Goal: Task Accomplishment & Management: Use online tool/utility

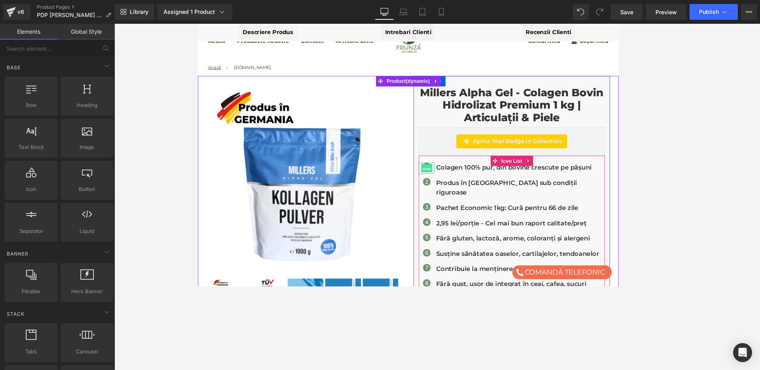
click at [457, 184] on span "Icon" at bounding box center [458, 189] width 13 height 10
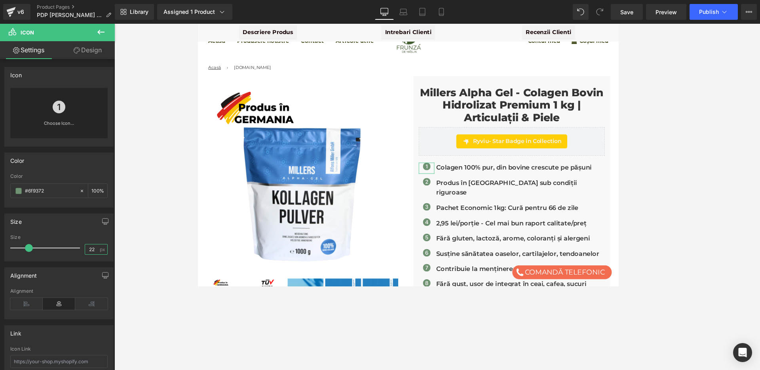
click at [90, 249] on input "22" at bounding box center [92, 249] width 14 height 10
click at [88, 247] on input "18" at bounding box center [92, 249] width 14 height 10
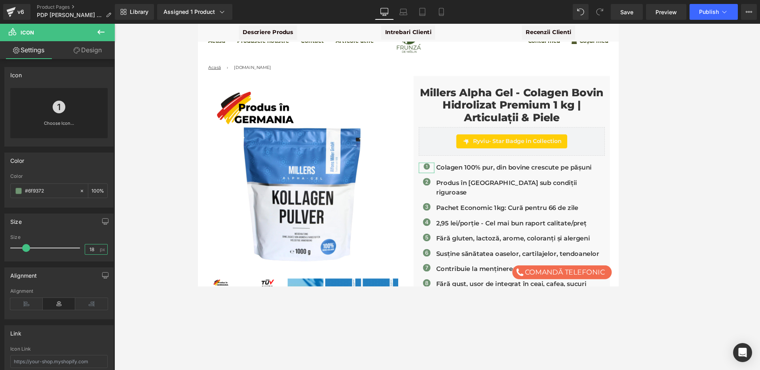
click at [88, 247] on input "18" at bounding box center [92, 249] width 14 height 10
type input "20"
click at [56, 106] on icon at bounding box center [59, 107] width 13 height 13
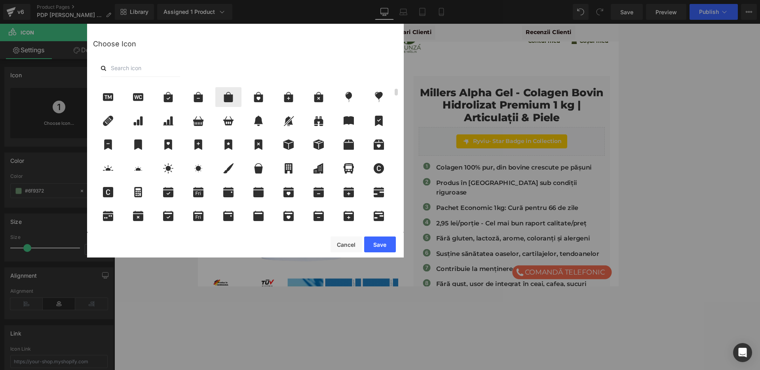
scroll to position [93, 0]
click at [128, 69] on input "text" at bounding box center [140, 67] width 79 height 17
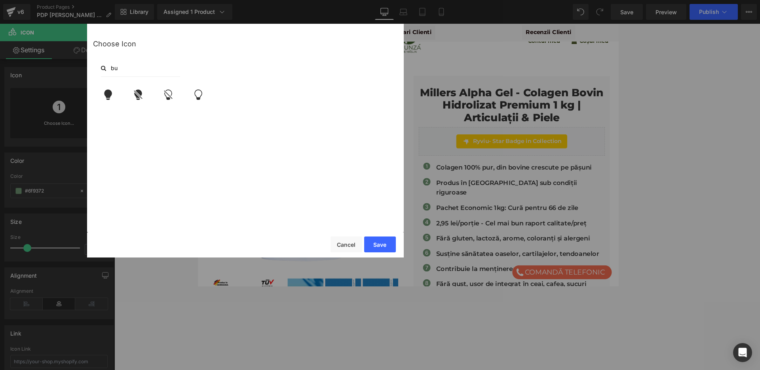
type input "b"
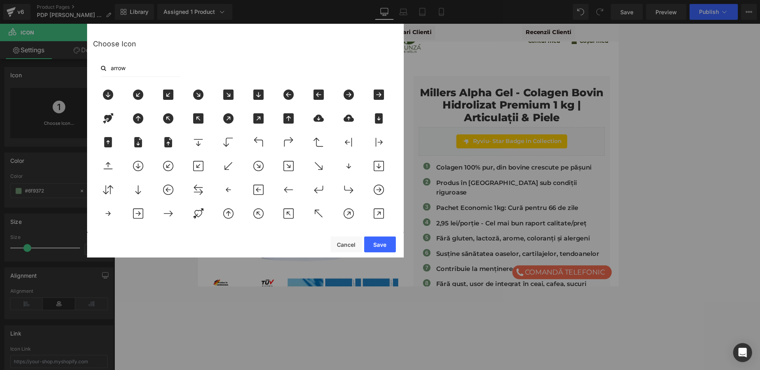
type input "arrow"
click at [264, 61] on div "arrow" at bounding box center [245, 67] width 305 height 17
click at [142, 66] on input "arrow" at bounding box center [140, 67] width 79 height 17
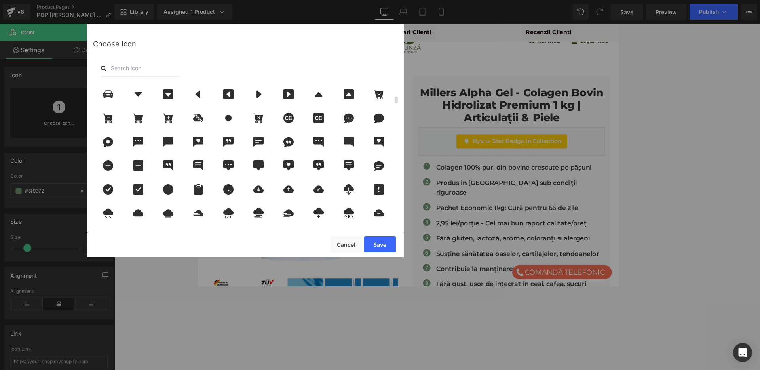
scroll to position [262, 0]
click at [256, 98] on icon at bounding box center [258, 94] width 17 height 10
click at [378, 247] on button "Save" at bounding box center [380, 244] width 32 height 16
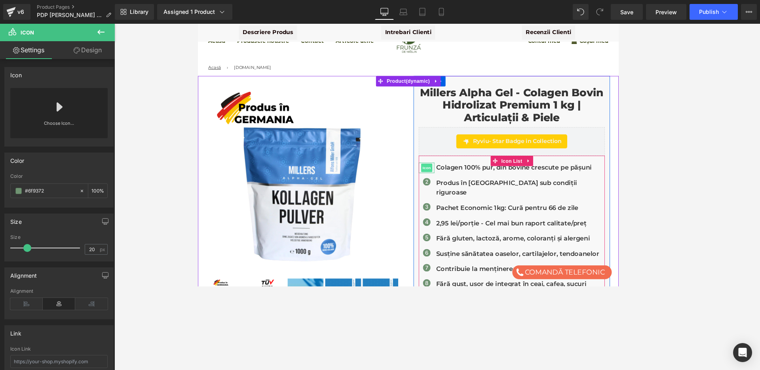
click at [459, 189] on span "Icon" at bounding box center [458, 188] width 13 height 10
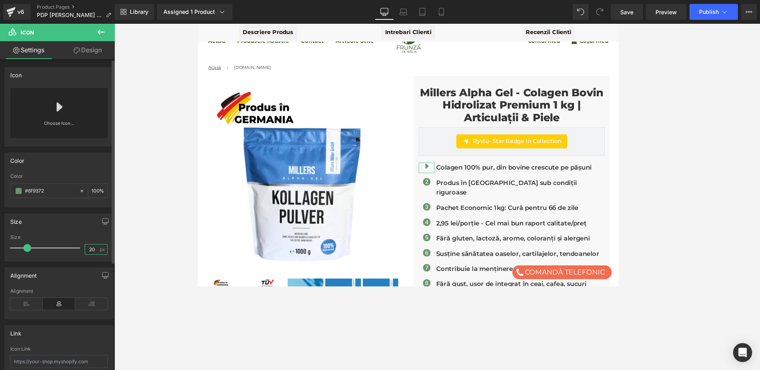
click at [86, 253] on input "20" at bounding box center [92, 249] width 14 height 10
type input "22"
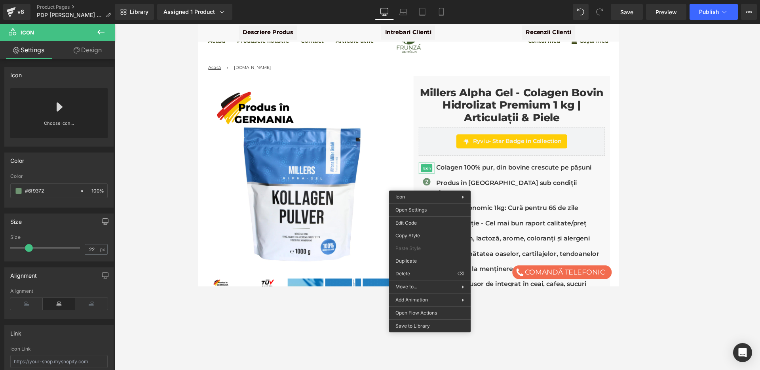
click at [167, 207] on div at bounding box center [437, 197] width 646 height 346
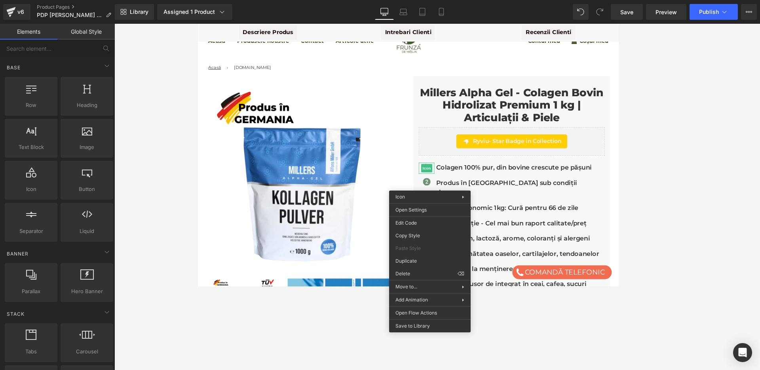
click at [167, 207] on div at bounding box center [437, 197] width 646 height 346
click at [648, 200] on div at bounding box center [437, 197] width 646 height 346
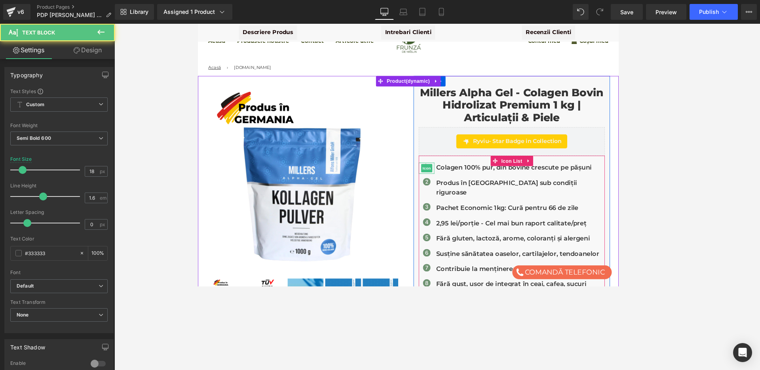
click at [654, 203] on p "Produs în [GEOGRAPHIC_DATA] sub condiții riguroase" at bounding box center [565, 210] width 192 height 23
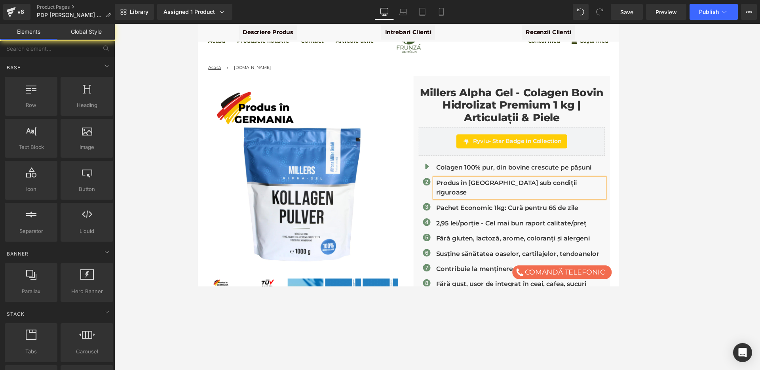
click at [709, 188] on div at bounding box center [437, 197] width 646 height 346
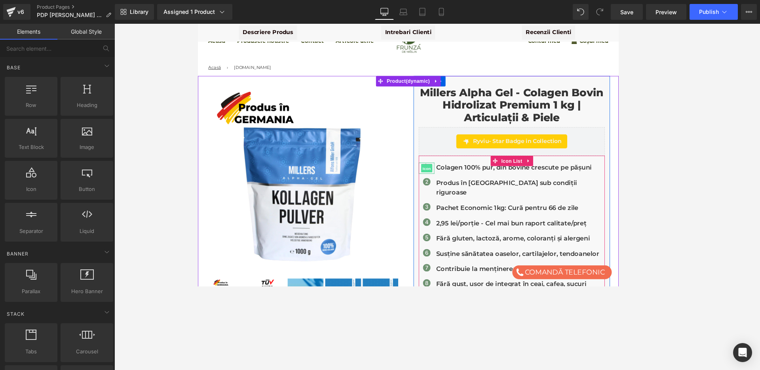
click at [457, 186] on span "Icon" at bounding box center [458, 189] width 13 height 10
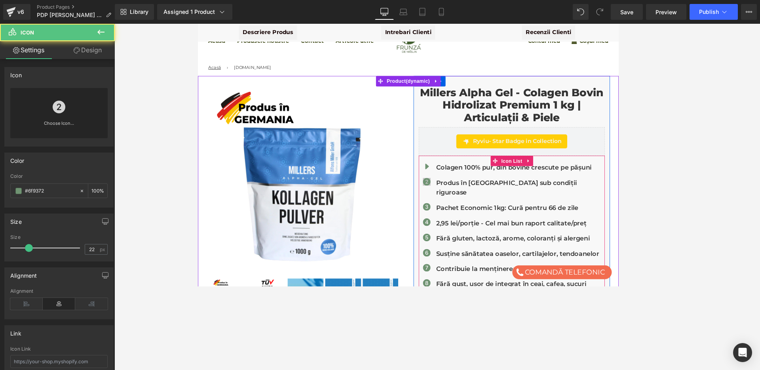
click at [458, 203] on div "Icon" at bounding box center [458, 205] width 18 height 13
click at [460, 207] on span "Icon" at bounding box center [458, 206] width 13 height 10
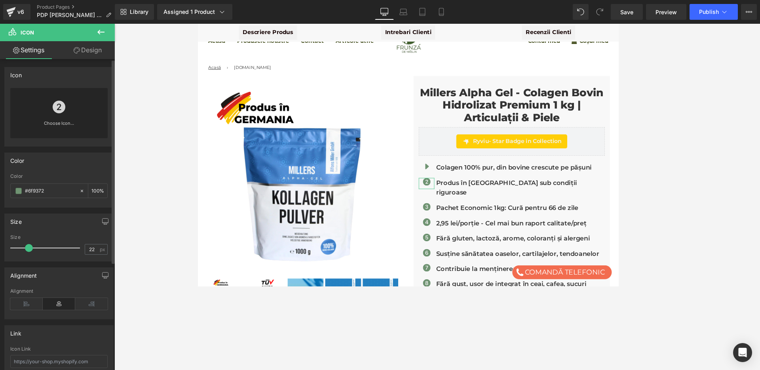
click at [58, 112] on icon at bounding box center [59, 107] width 13 height 13
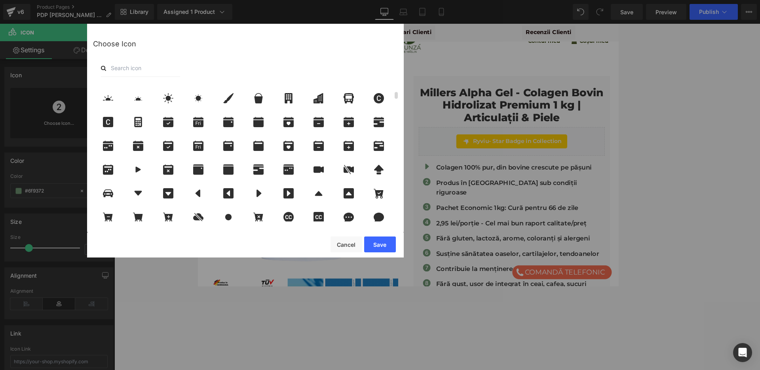
scroll to position [163, 0]
click at [259, 192] on icon at bounding box center [259, 193] width 5 height 8
click at [386, 245] on button "Save" at bounding box center [380, 244] width 32 height 16
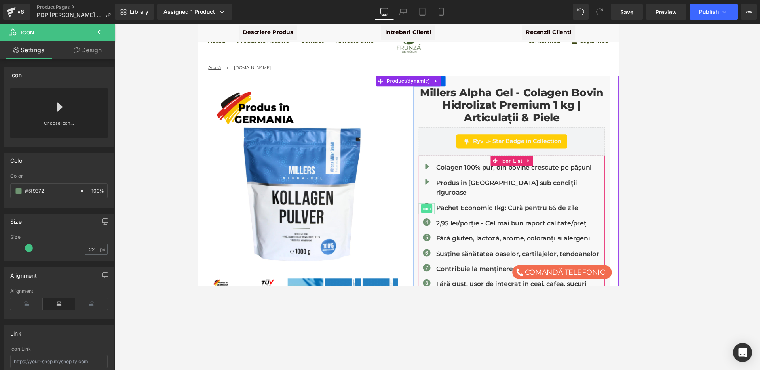
click at [459, 229] on span "Icon" at bounding box center [458, 234] width 13 height 10
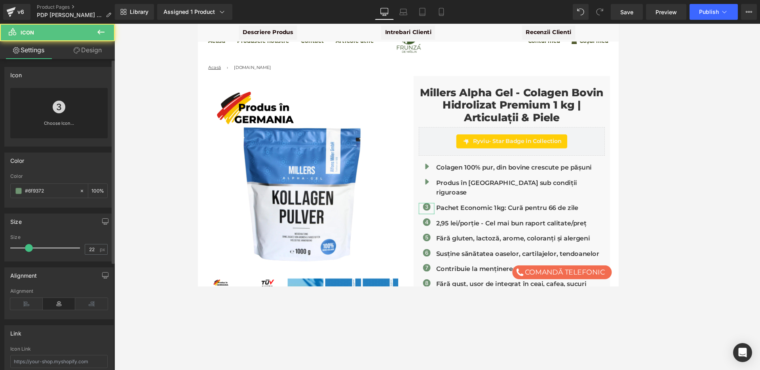
click at [57, 107] on icon at bounding box center [59, 107] width 13 height 13
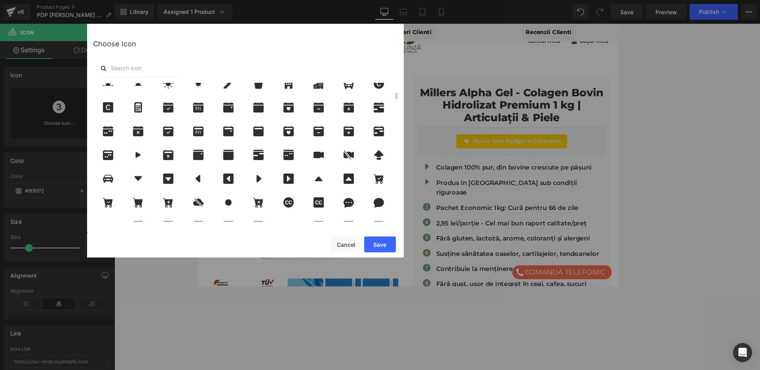
scroll to position [181, 0]
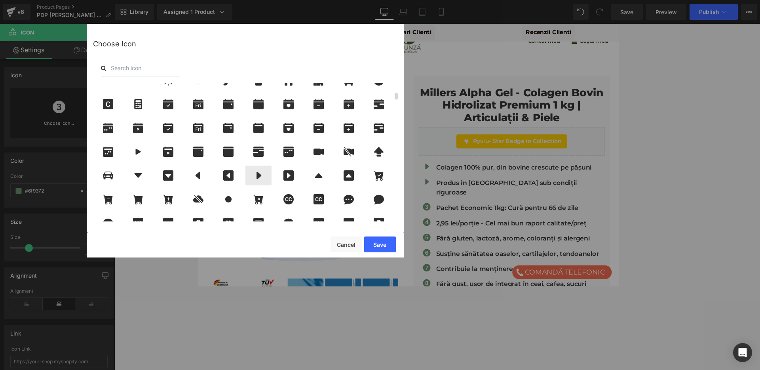
click at [259, 173] on icon at bounding box center [258, 175] width 17 height 10
click at [381, 244] on button "Save" at bounding box center [380, 244] width 32 height 16
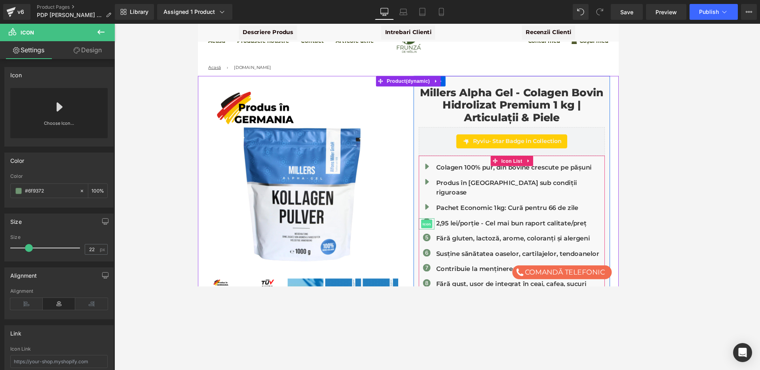
click at [460, 247] on span "Icon" at bounding box center [458, 252] width 13 height 10
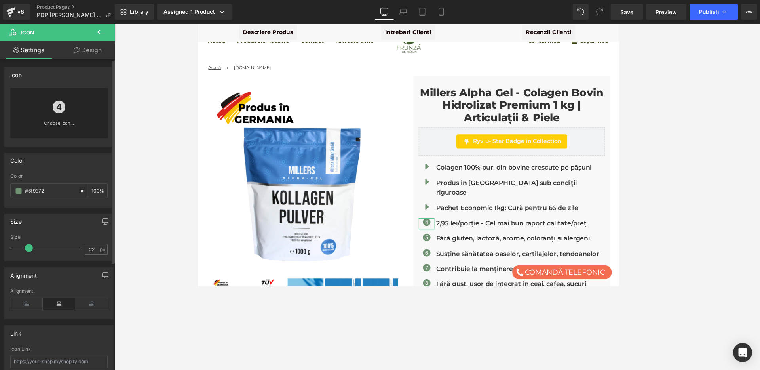
click at [63, 118] on link at bounding box center [59, 104] width 13 height 32
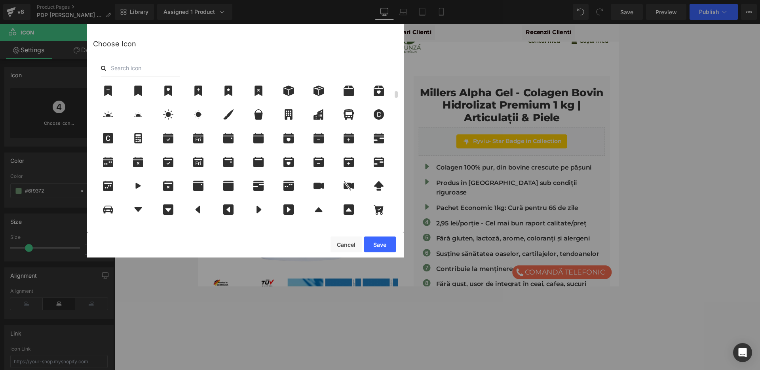
scroll to position [147, 0]
click at [261, 209] on icon at bounding box center [259, 210] width 5 height 8
click at [380, 244] on button "Save" at bounding box center [380, 244] width 32 height 16
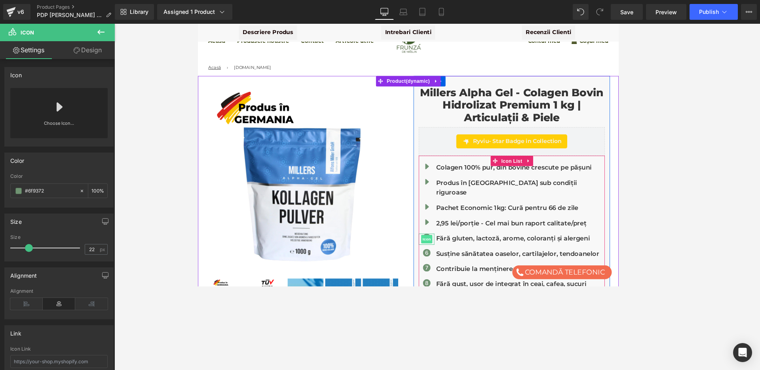
click at [456, 264] on span "Icon" at bounding box center [458, 269] width 13 height 10
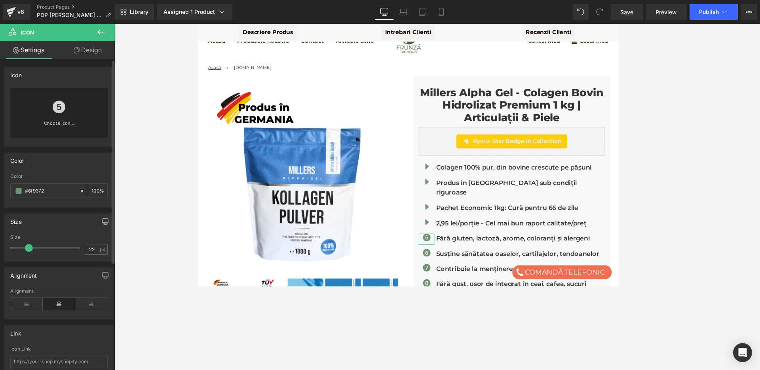
click at [55, 110] on icon at bounding box center [59, 107] width 13 height 13
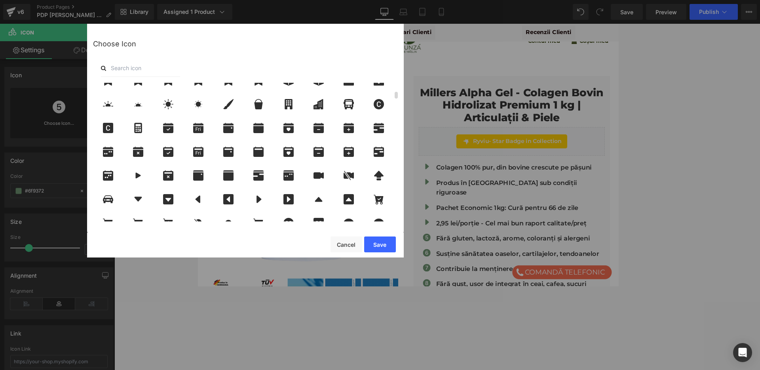
scroll to position [160, 0]
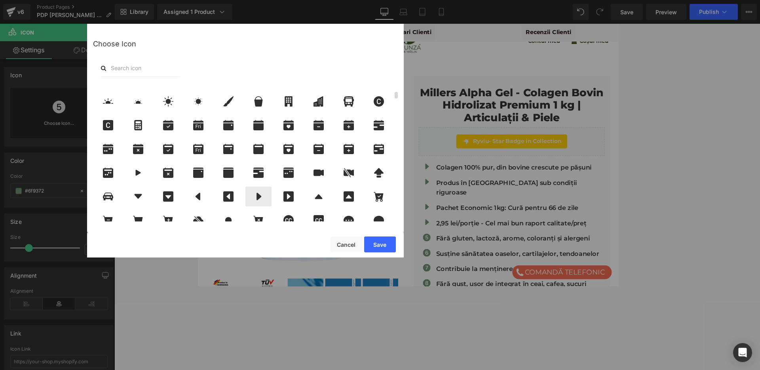
click at [254, 193] on icon at bounding box center [258, 196] width 17 height 10
click at [381, 240] on button "Save" at bounding box center [380, 244] width 32 height 16
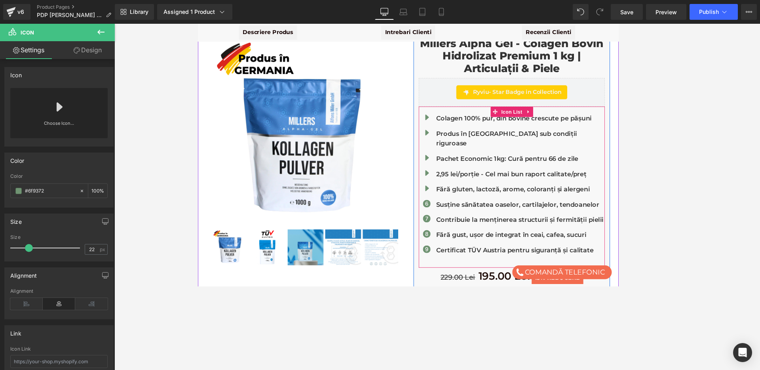
scroll to position [61, 0]
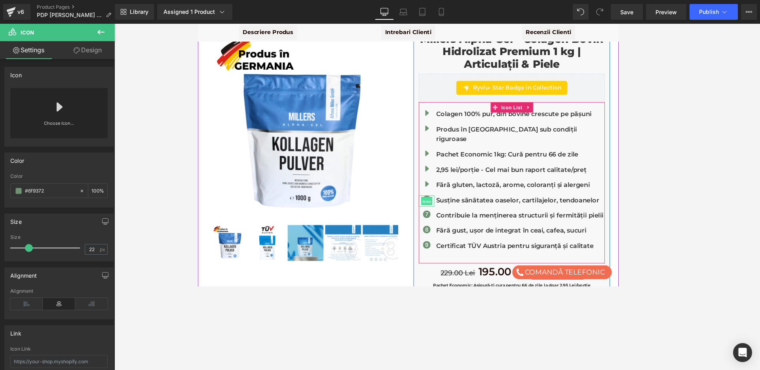
click at [458, 221] on span "Icon" at bounding box center [458, 226] width 13 height 10
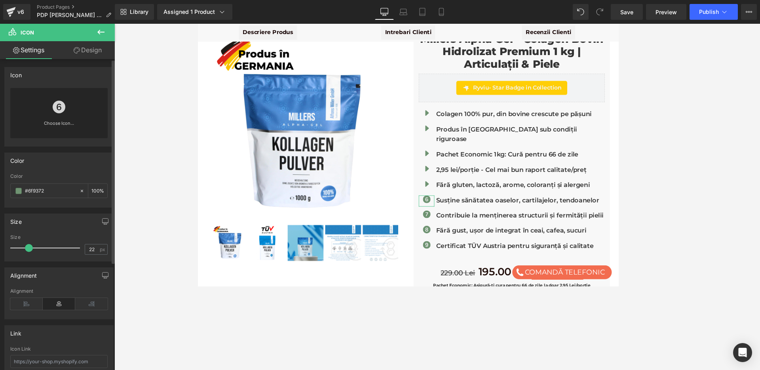
click at [65, 118] on div "Choose Icon..." at bounding box center [58, 113] width 97 height 50
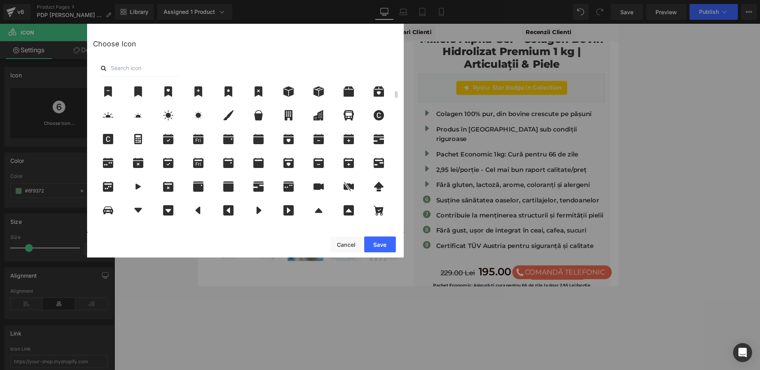
scroll to position [151, 0]
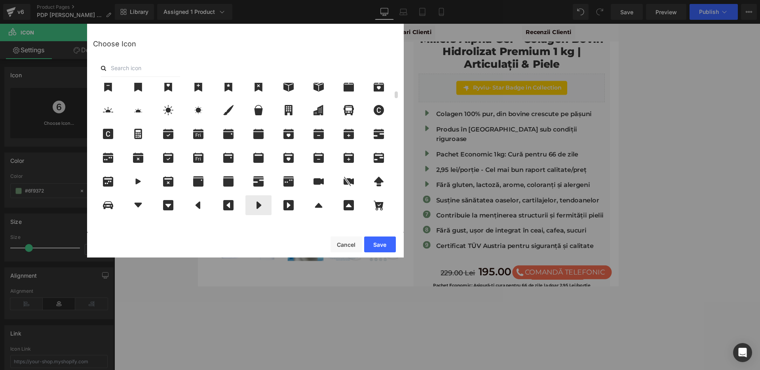
click at [260, 204] on icon at bounding box center [259, 206] width 5 height 8
click at [377, 241] on button "Save" at bounding box center [380, 244] width 32 height 16
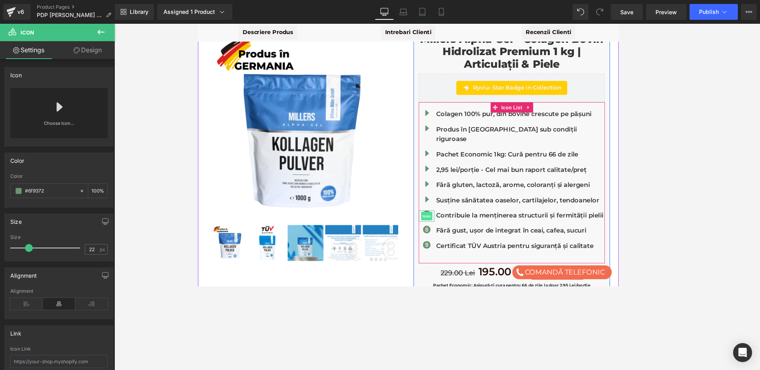
click at [458, 238] on span "Icon" at bounding box center [458, 243] width 13 height 10
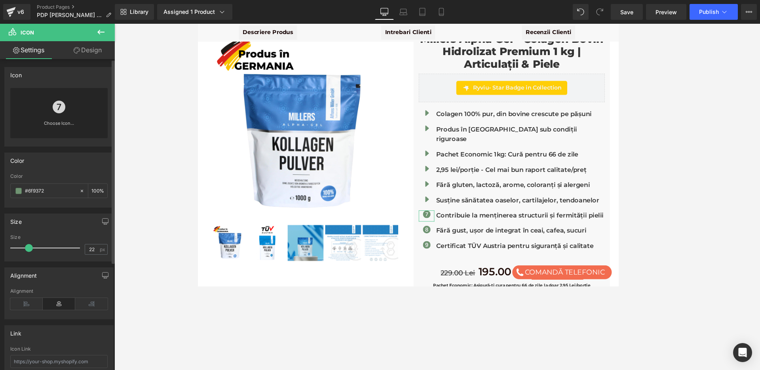
click at [54, 116] on link at bounding box center [59, 104] width 13 height 32
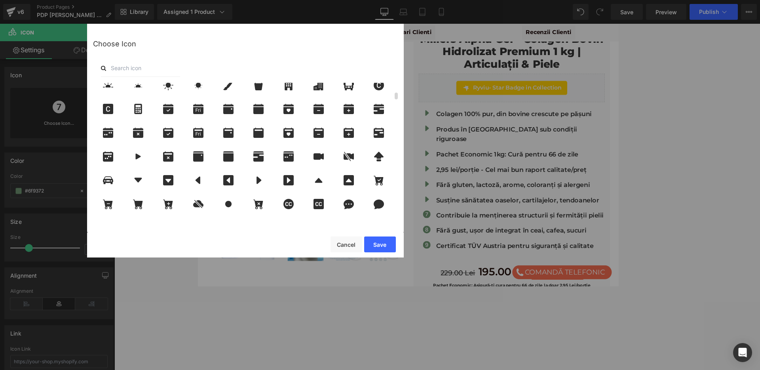
scroll to position [179, 0]
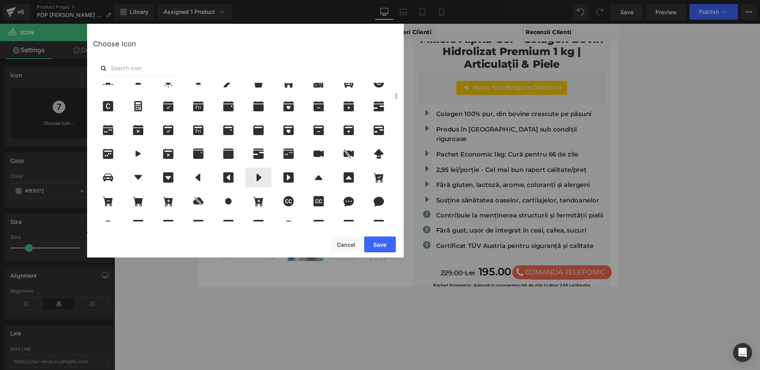
click at [265, 177] on icon at bounding box center [258, 177] width 17 height 10
click at [383, 245] on button "Save" at bounding box center [380, 244] width 32 height 16
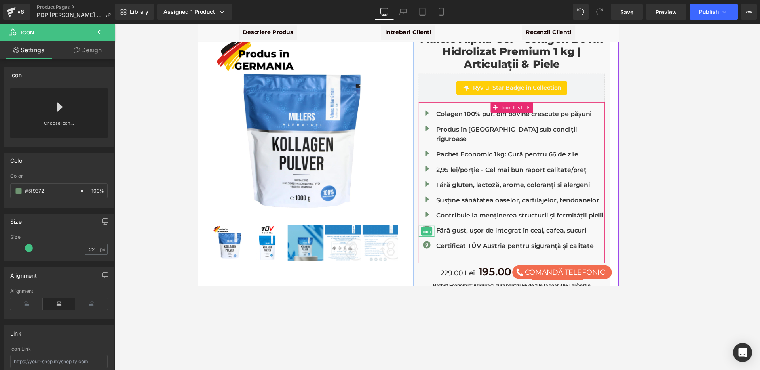
click at [459, 255] on span "Icon" at bounding box center [458, 260] width 13 height 10
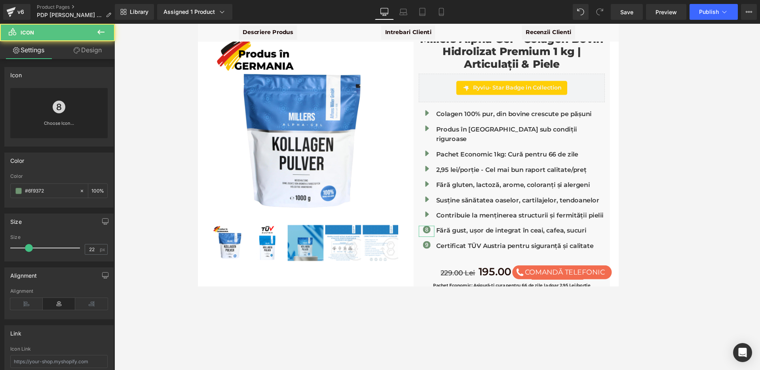
click at [57, 113] on link at bounding box center [59, 104] width 13 height 32
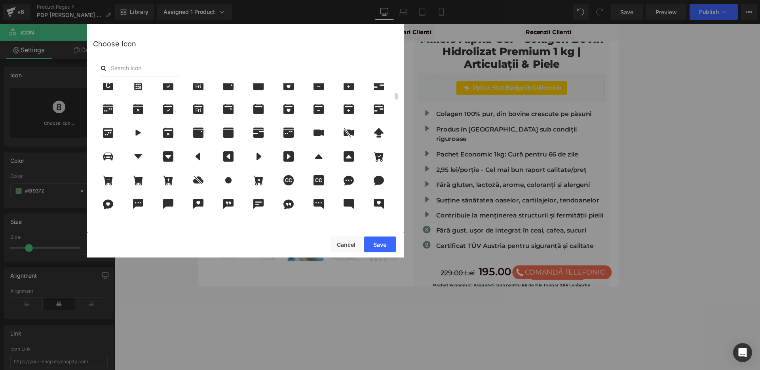
scroll to position [205, 0]
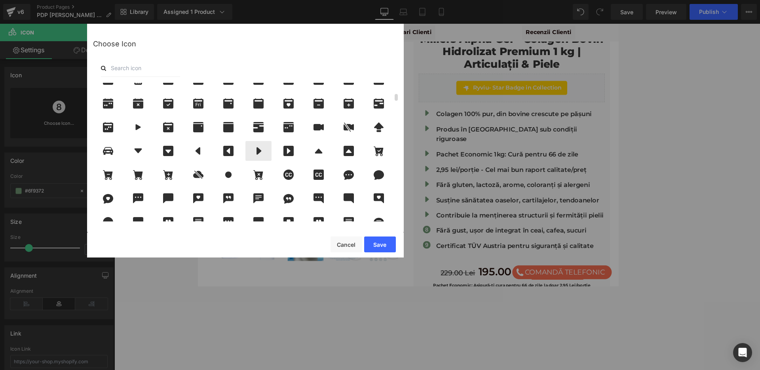
click at [253, 153] on icon at bounding box center [258, 151] width 17 height 10
click at [376, 242] on button "Save" at bounding box center [380, 244] width 32 height 16
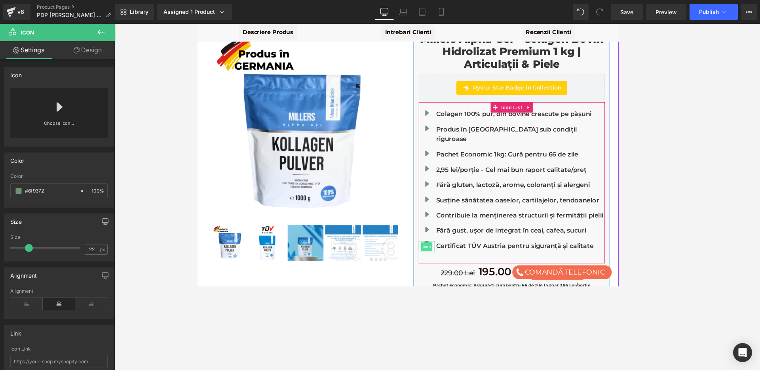
click at [458, 272] on span "Icon" at bounding box center [458, 277] width 13 height 10
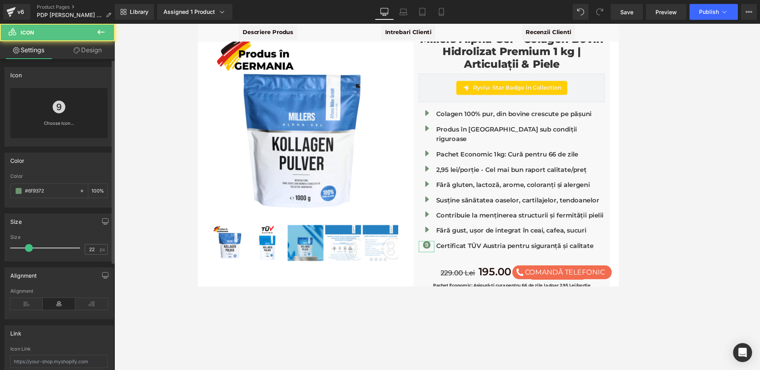
click at [54, 112] on icon at bounding box center [59, 107] width 13 height 13
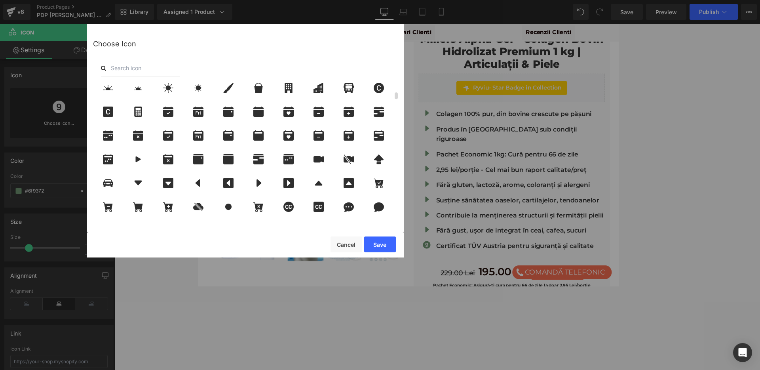
scroll to position [178, 0]
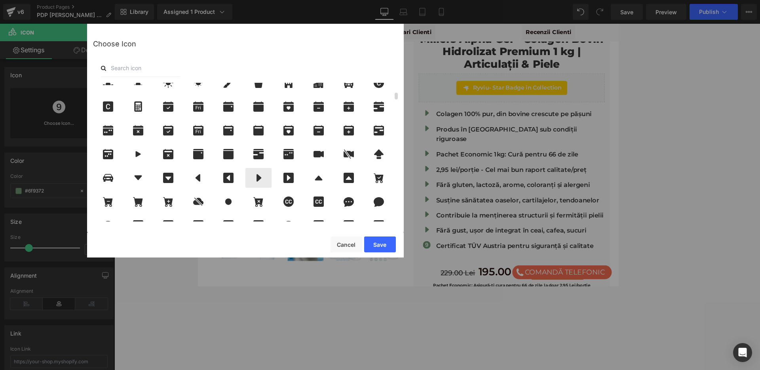
click at [255, 175] on icon at bounding box center [258, 178] width 17 height 10
click at [385, 245] on button "Save" at bounding box center [380, 244] width 32 height 16
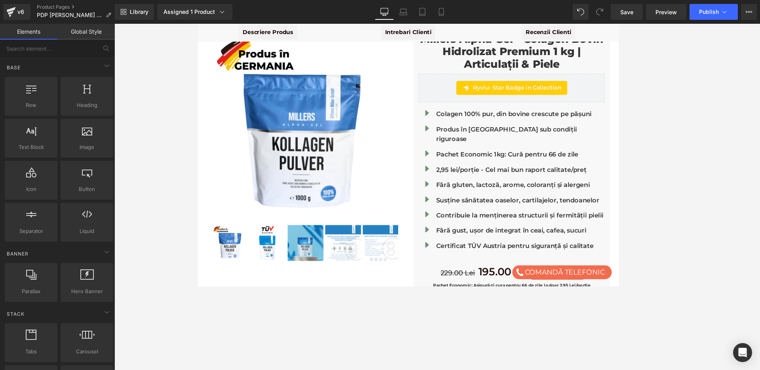
click at [708, 188] on div at bounding box center [437, 197] width 646 height 346
click at [630, 13] on span "Save" at bounding box center [626, 12] width 13 height 8
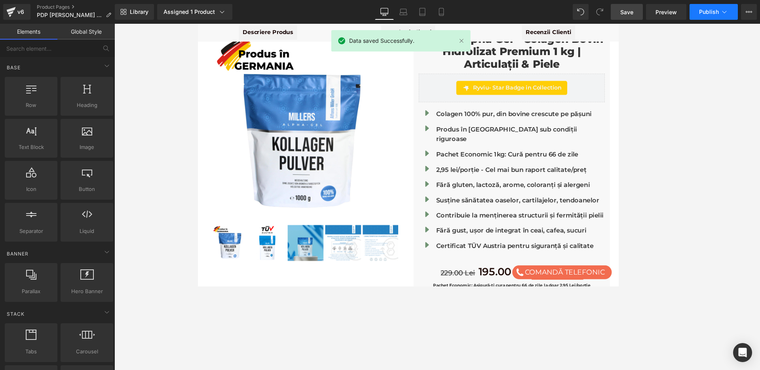
click at [711, 13] on span "Publish" at bounding box center [709, 12] width 20 height 6
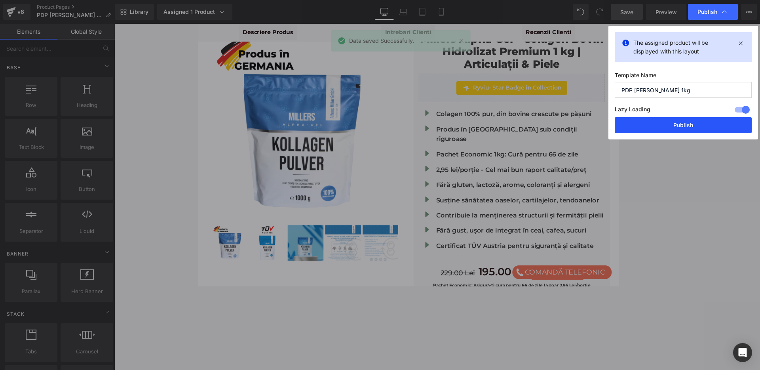
click at [694, 124] on button "Publish" at bounding box center [683, 125] width 137 height 16
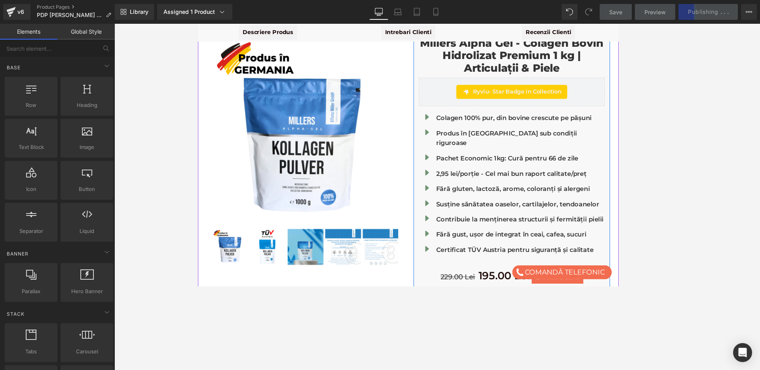
scroll to position [56, 0]
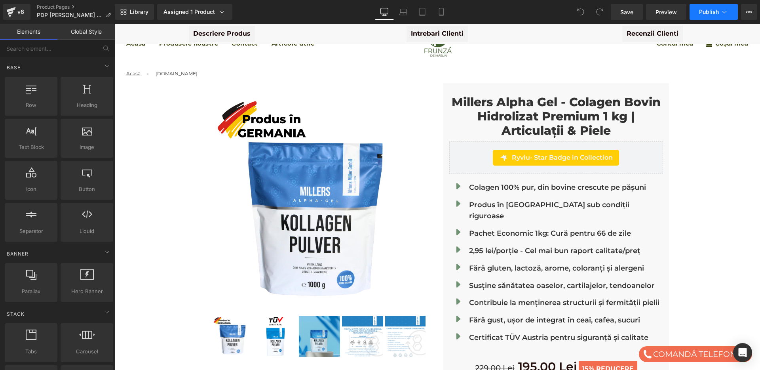
click at [717, 9] on span "Publish" at bounding box center [709, 12] width 20 height 6
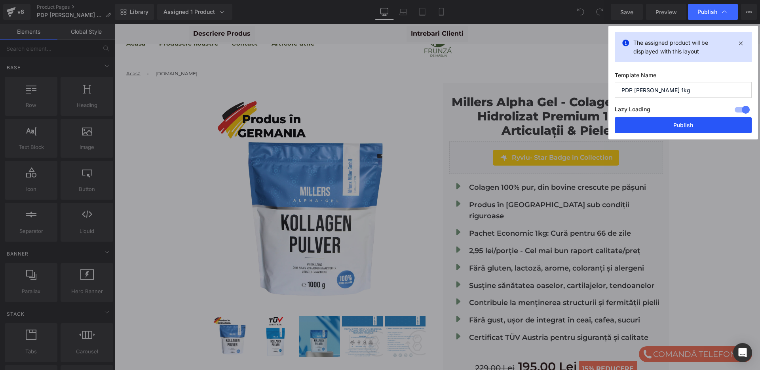
click at [678, 122] on button "Publish" at bounding box center [683, 125] width 137 height 16
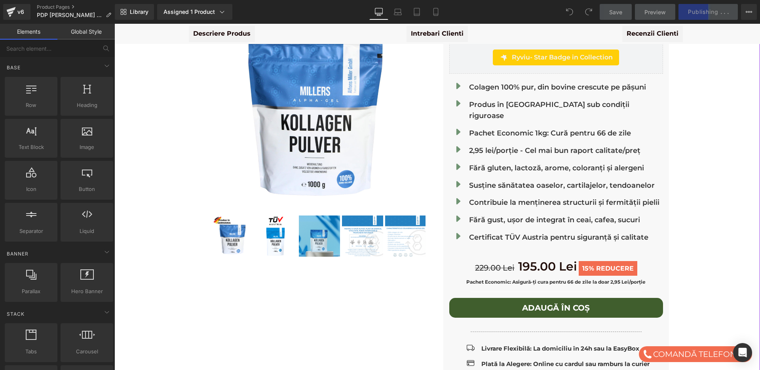
scroll to position [101, 0]
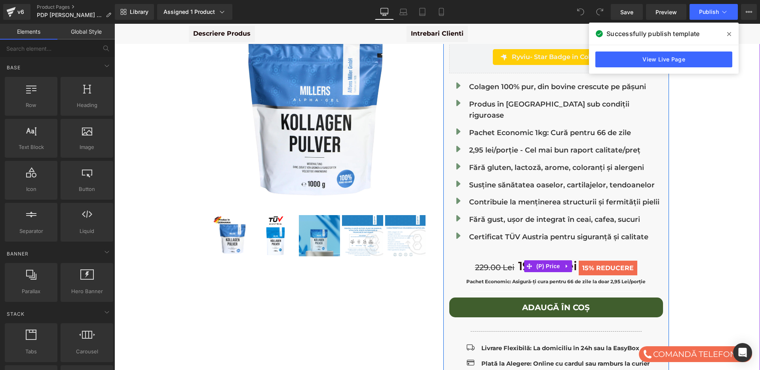
click at [592, 264] on span "15%" at bounding box center [588, 268] width 12 height 8
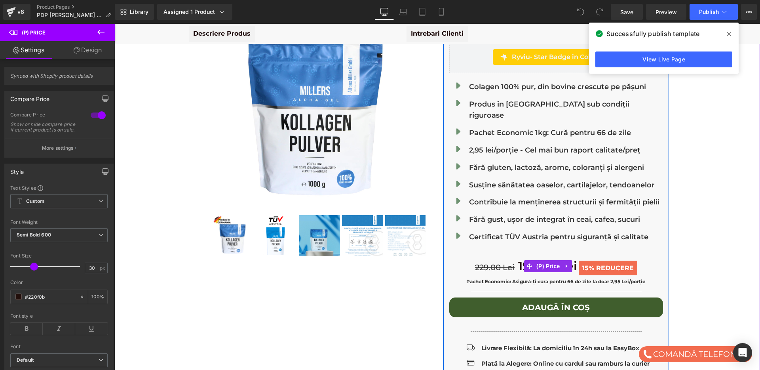
click at [607, 264] on span "REDUCERE" at bounding box center [615, 268] width 38 height 8
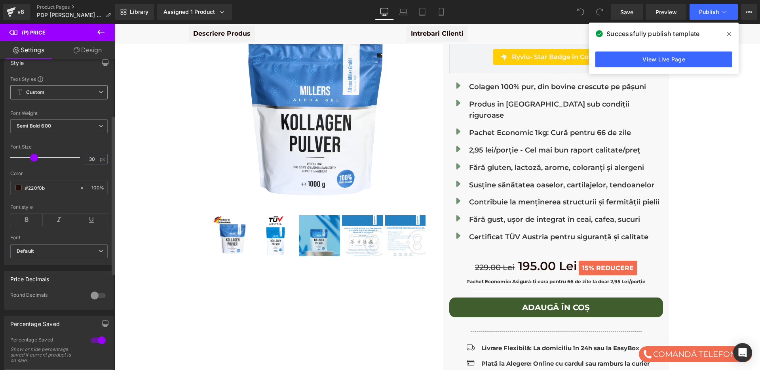
scroll to position [0, 0]
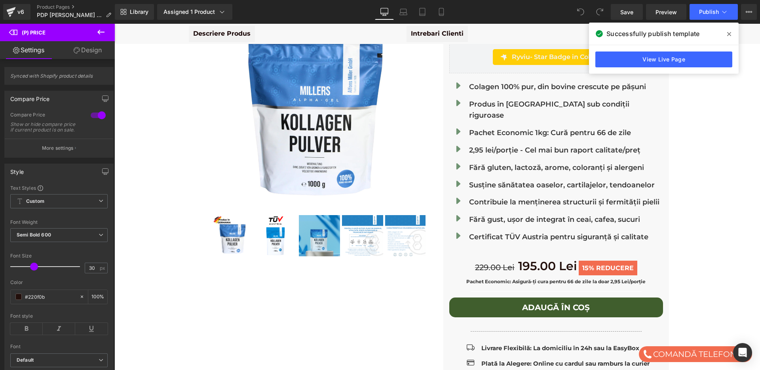
click at [83, 45] on link "Design" at bounding box center [87, 50] width 57 height 18
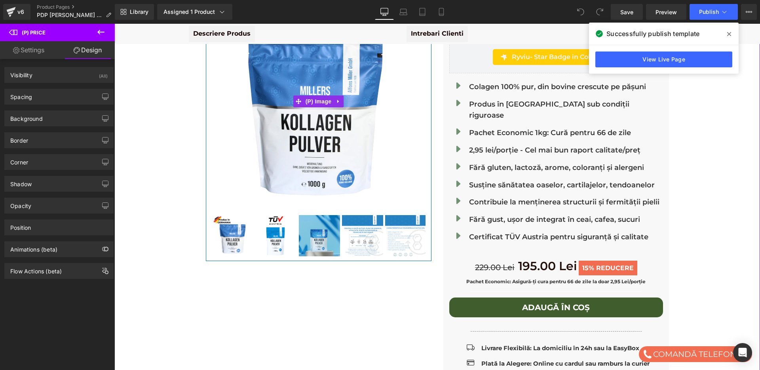
click at [247, 115] on img at bounding box center [319, 101] width 214 height 214
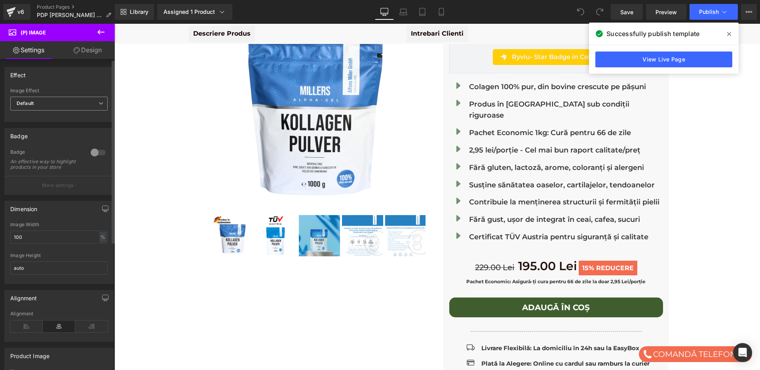
click at [37, 104] on span "Default" at bounding box center [58, 104] width 97 height 14
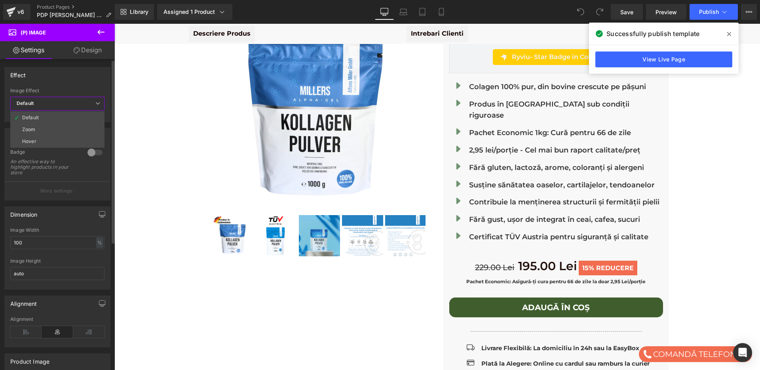
click at [53, 204] on div "Dimension 100% Image Width 100 % % px auto Image Height auto" at bounding box center [57, 244] width 115 height 89
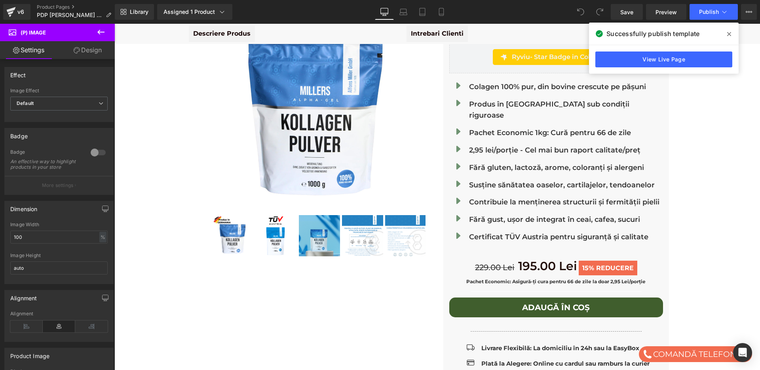
click at [83, 46] on link "Design" at bounding box center [87, 50] width 57 height 18
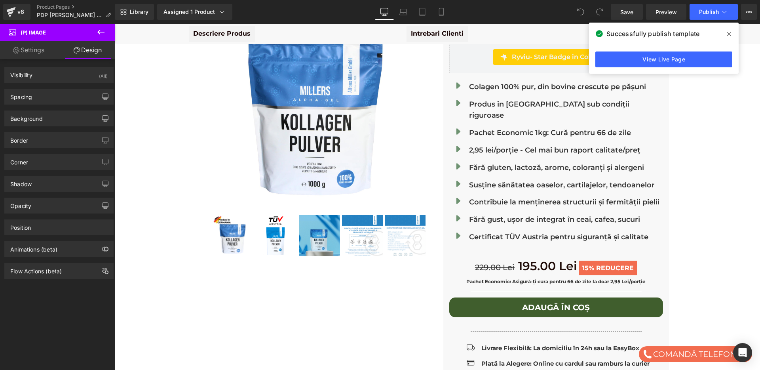
click at [731, 33] on icon at bounding box center [729, 34] width 4 height 6
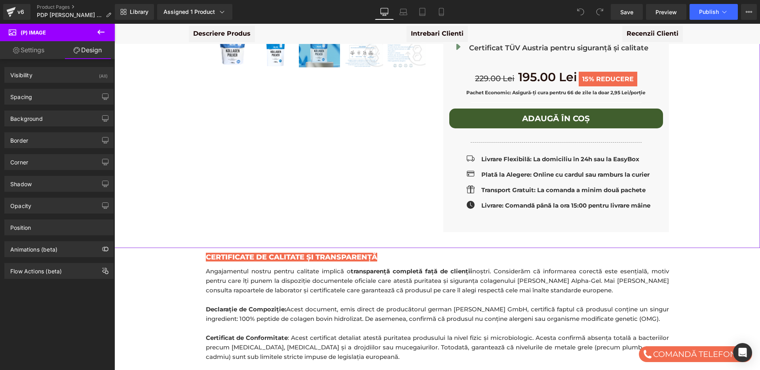
scroll to position [290, 0]
click at [727, 175] on div "Millers Alpha Gel - Colagen Bovin Hidrolizat Premium 1 kg | Articulații & Piele…" at bounding box center [437, 14] width 638 height 442
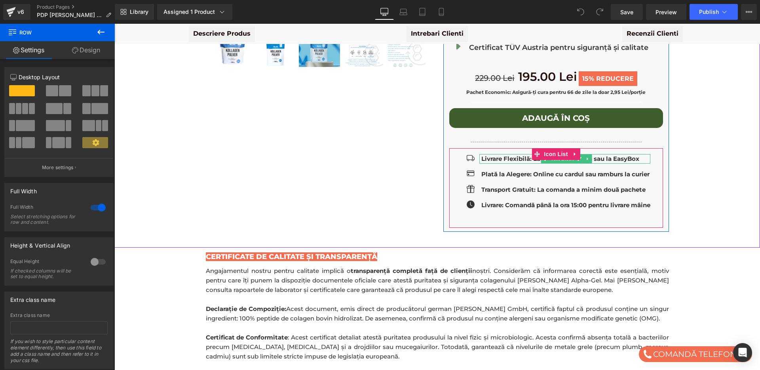
click at [603, 155] on strong "Livrare Flexibilă: La domiciliu în 24h sau la EasyBox" at bounding box center [561, 159] width 158 height 8
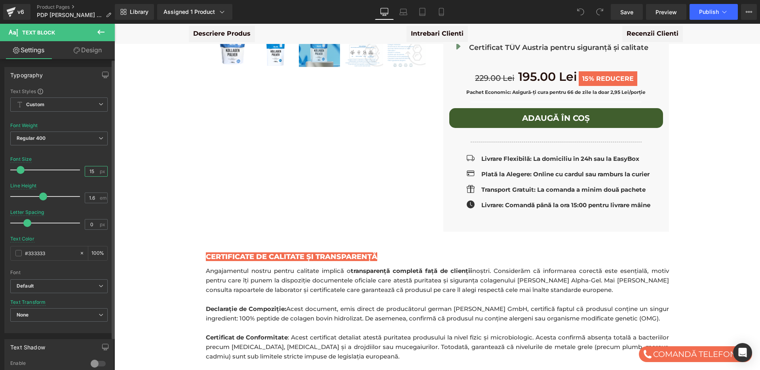
click at [89, 172] on input "15" at bounding box center [92, 171] width 14 height 10
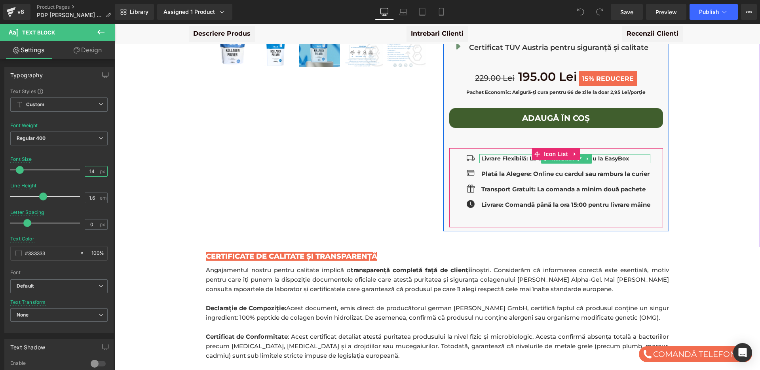
type input "14"
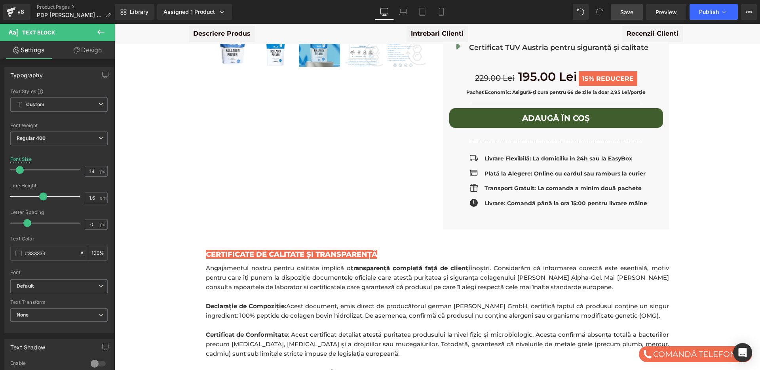
click at [627, 13] on span "Save" at bounding box center [626, 12] width 13 height 8
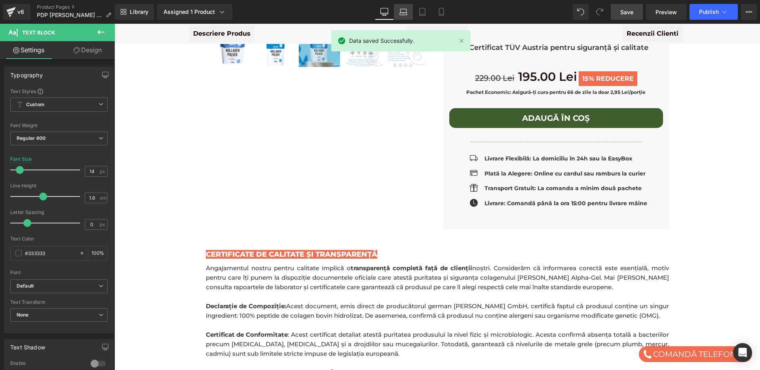
click at [401, 16] on link "Laptop" at bounding box center [403, 12] width 19 height 16
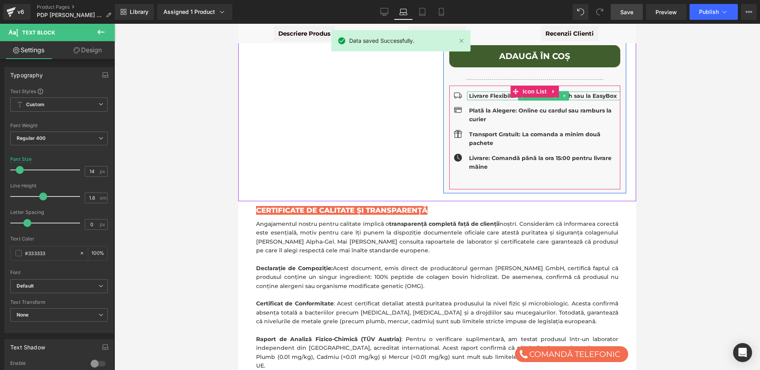
click at [487, 92] on strong "Livrare Flexibilă: La domiciliu în 24h sau la EasyBox" at bounding box center [543, 95] width 148 height 7
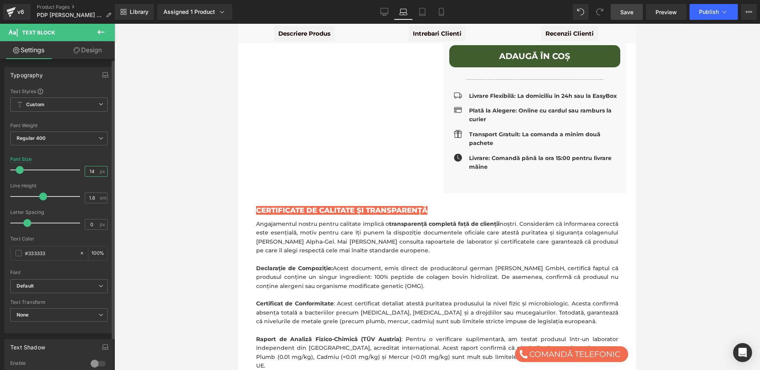
click at [91, 170] on input "14" at bounding box center [92, 171] width 14 height 10
type input "13"
click at [195, 190] on div at bounding box center [437, 197] width 646 height 346
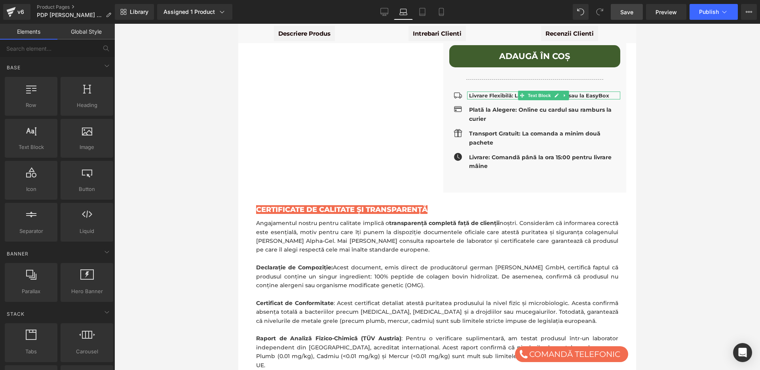
drag, startPoint x: 729, startPoint y: 161, endPoint x: 490, endPoint y: 137, distance: 239.6
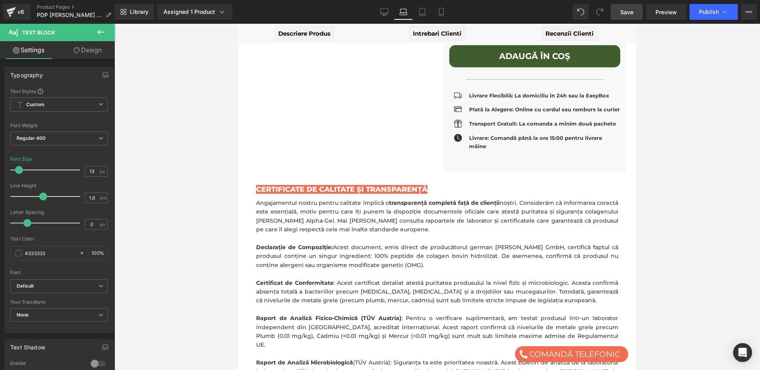
click at [625, 14] on span "Save" at bounding box center [626, 12] width 13 height 8
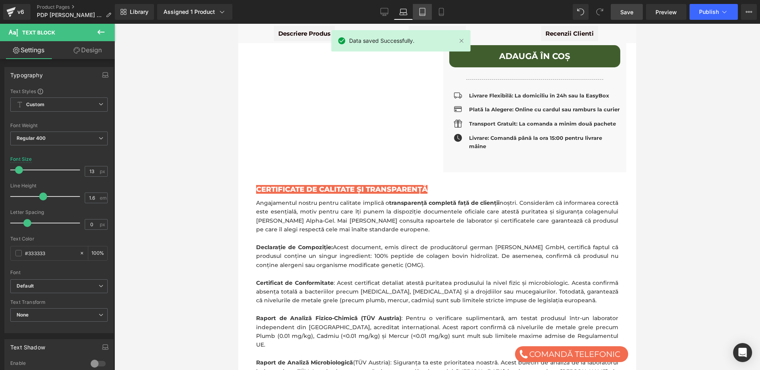
click at [422, 11] on icon at bounding box center [423, 12] width 8 height 8
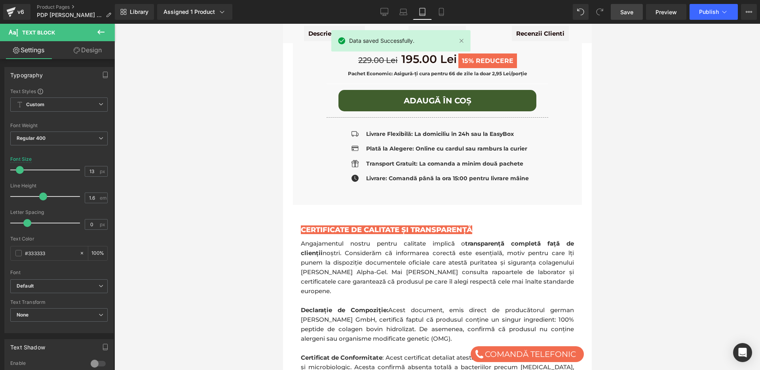
scroll to position [776, 0]
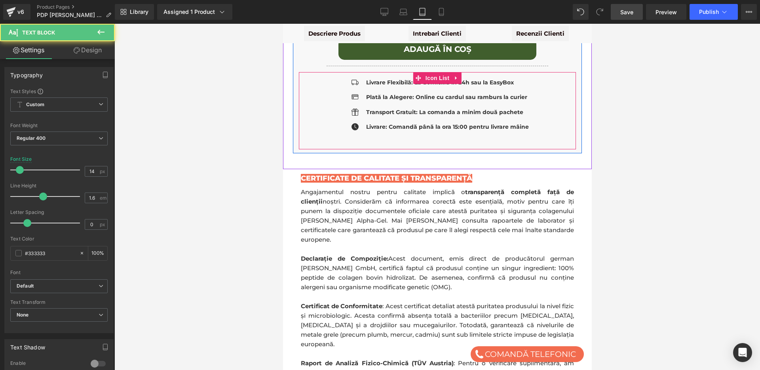
click at [403, 80] on strong "Livrare Flexibilă: La domiciliu în 24h sau la EasyBox" at bounding box center [440, 82] width 148 height 7
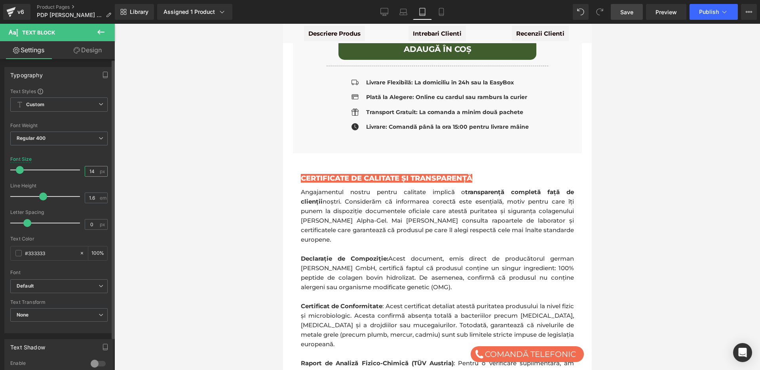
click at [93, 172] on input "14" at bounding box center [92, 171] width 14 height 10
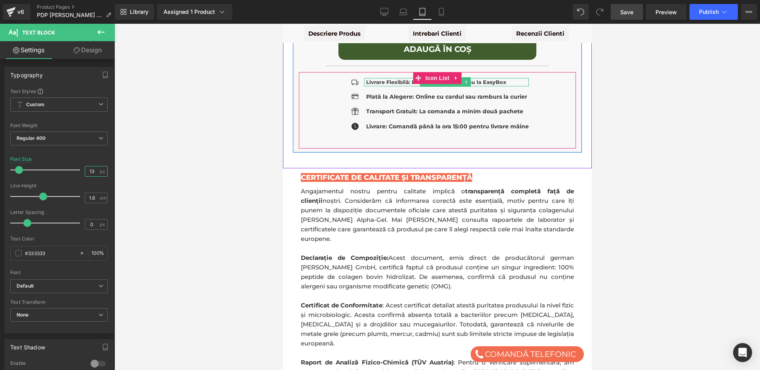
type input "13"
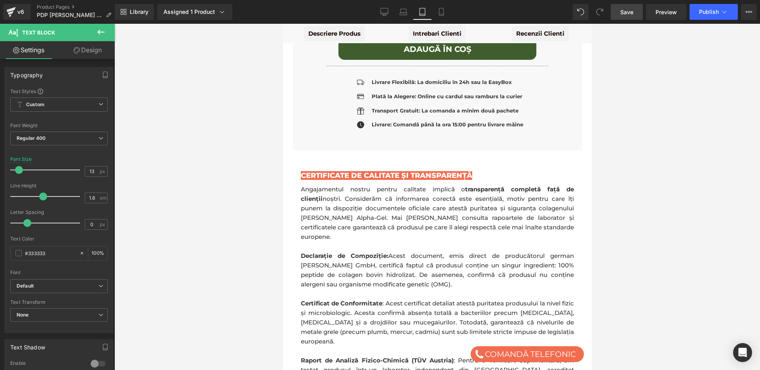
click at [628, 17] on link "Save" at bounding box center [627, 12] width 32 height 16
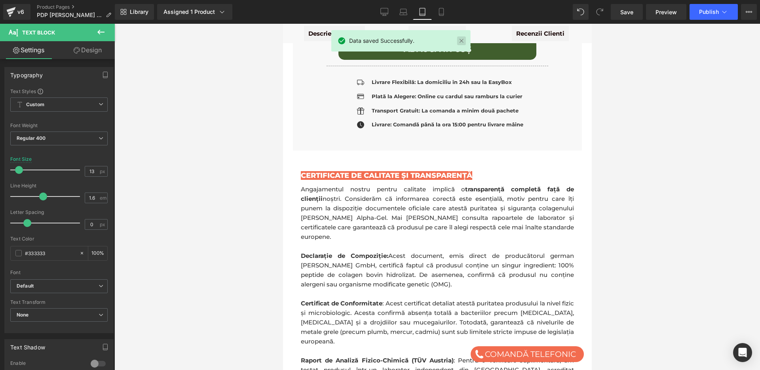
click at [462, 41] on link at bounding box center [461, 40] width 9 height 9
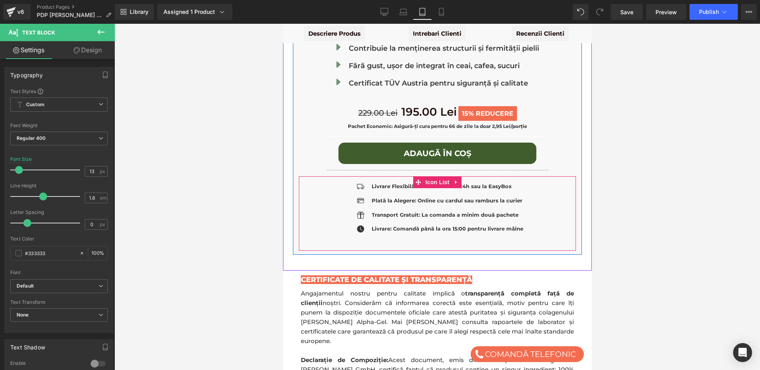
scroll to position [671, 0]
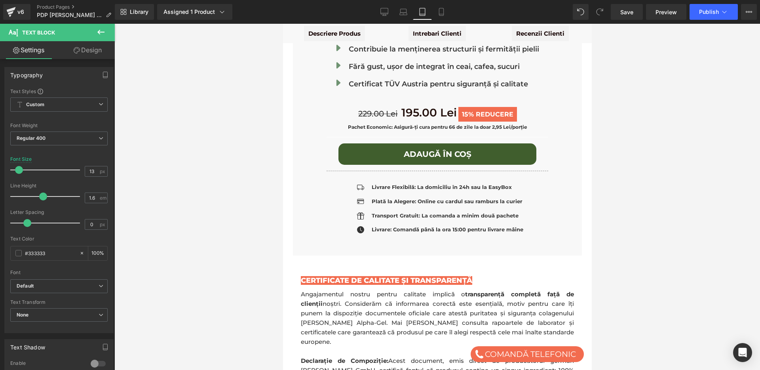
click at [631, 122] on div at bounding box center [437, 197] width 646 height 346
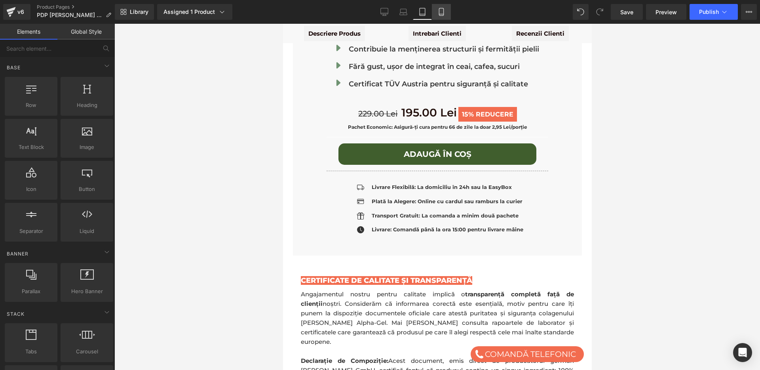
click at [440, 14] on icon at bounding box center [441, 14] width 4 height 0
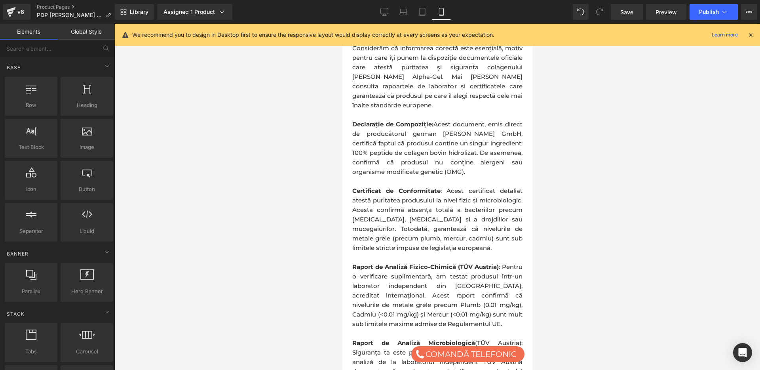
click at [751, 36] on icon at bounding box center [750, 34] width 7 height 7
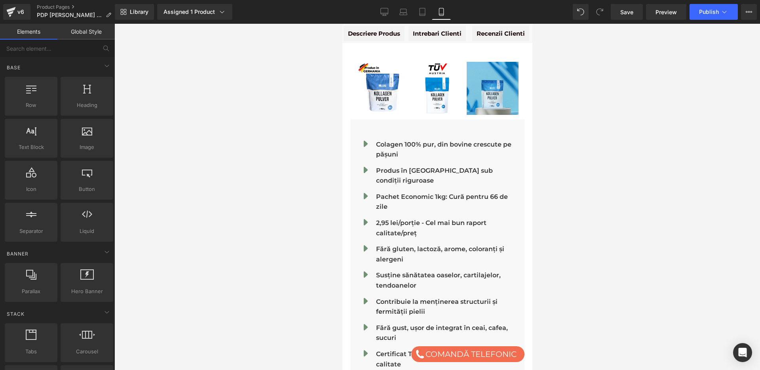
scroll to position [314, 0]
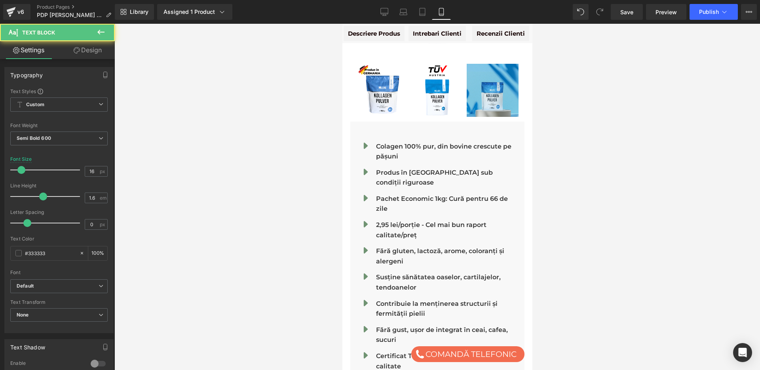
click at [396, 149] on p "Colagen 100% pur, din bovine crescute pe pășuni" at bounding box center [447, 151] width 143 height 20
click at [93, 172] on input "16" at bounding box center [92, 171] width 14 height 10
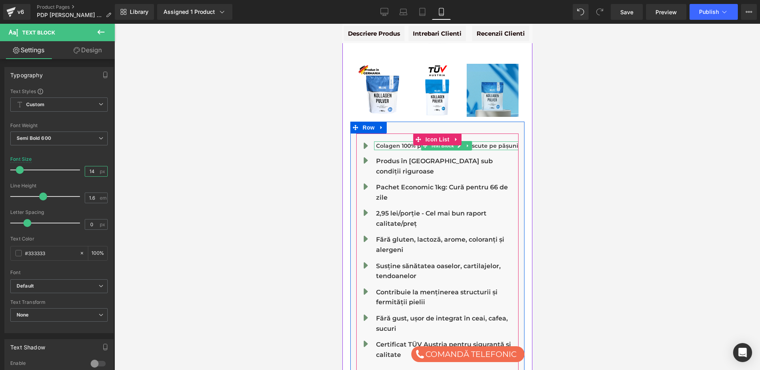
type input "14"
click at [384, 160] on p "Produs în [GEOGRAPHIC_DATA] sub condiții riguroase" at bounding box center [447, 166] width 143 height 20
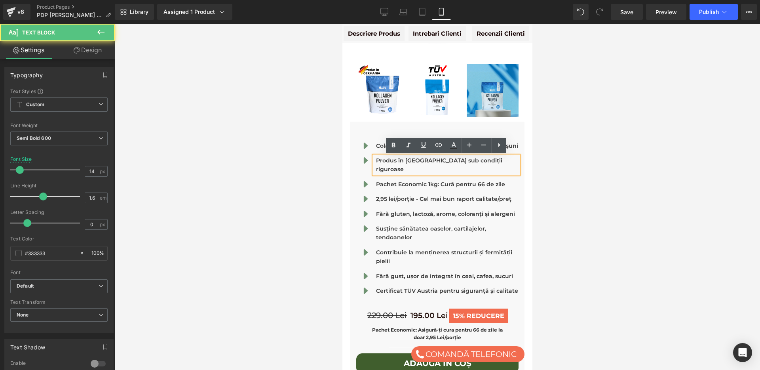
click at [326, 248] on div at bounding box center [437, 197] width 646 height 346
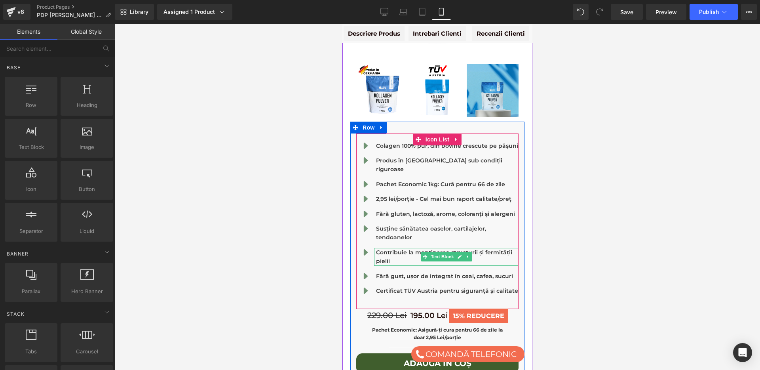
click at [393, 248] on div "Contribuie la menținerea structurii și fermității pielii Text Block" at bounding box center [446, 257] width 145 height 18
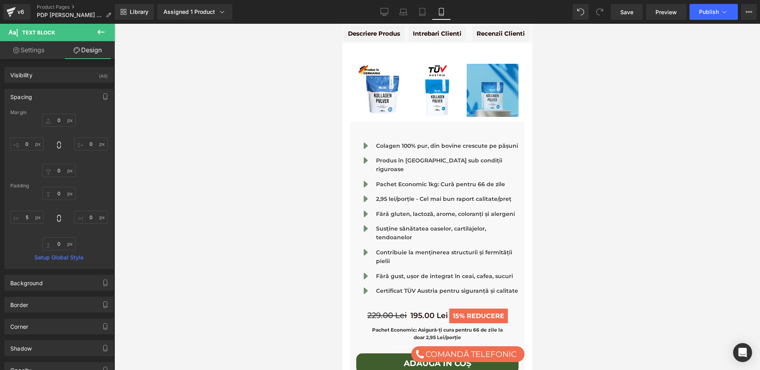
click at [27, 42] on link "Settings" at bounding box center [28, 50] width 57 height 18
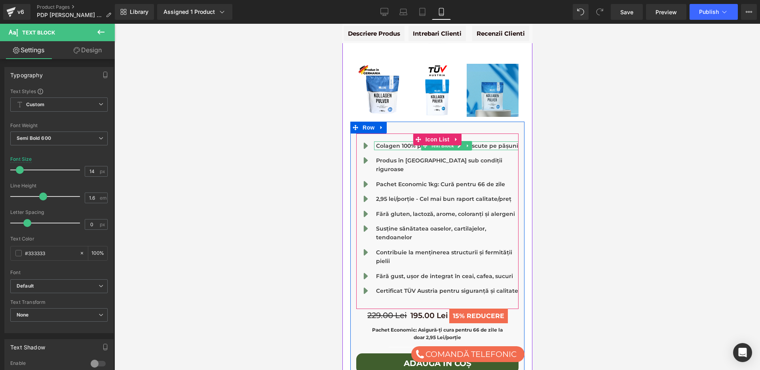
click at [394, 147] on p "Colagen 100% pur, din bovine crescute pe pășuni" at bounding box center [447, 145] width 143 height 9
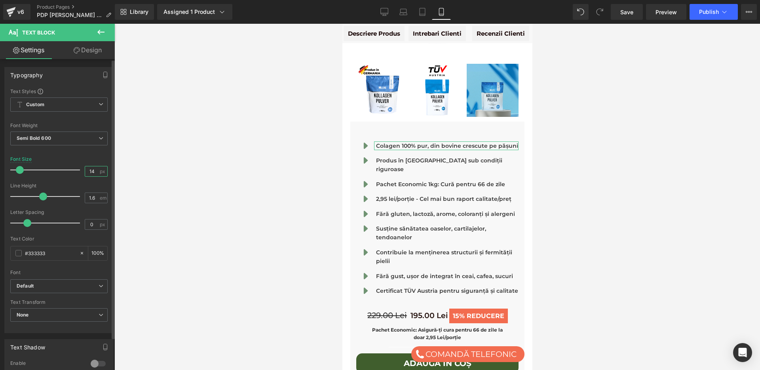
click at [91, 171] on input "14" at bounding box center [92, 171] width 14 height 10
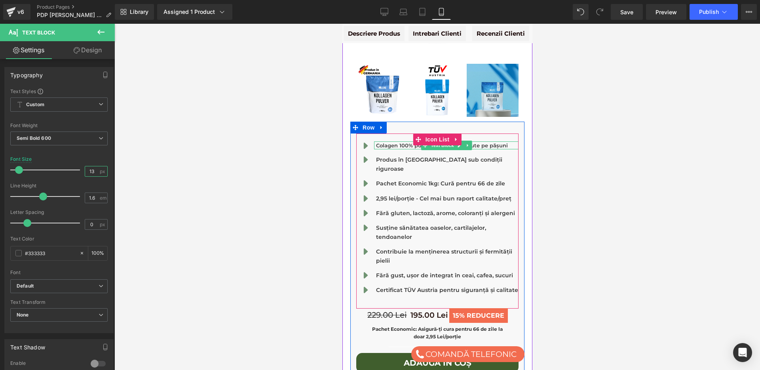
type input "13"
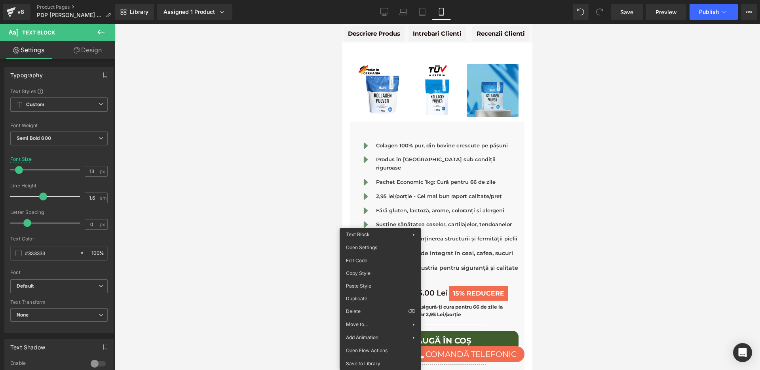
drag, startPoint x: 721, startPoint y: 310, endPoint x: 379, endPoint y: 286, distance: 342.9
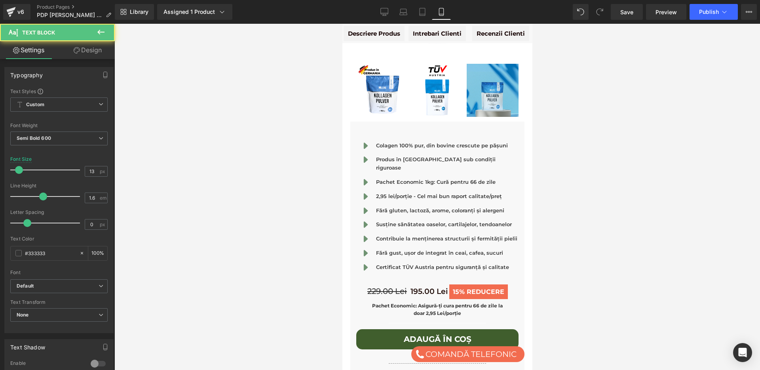
click at [306, 216] on div at bounding box center [437, 197] width 646 height 346
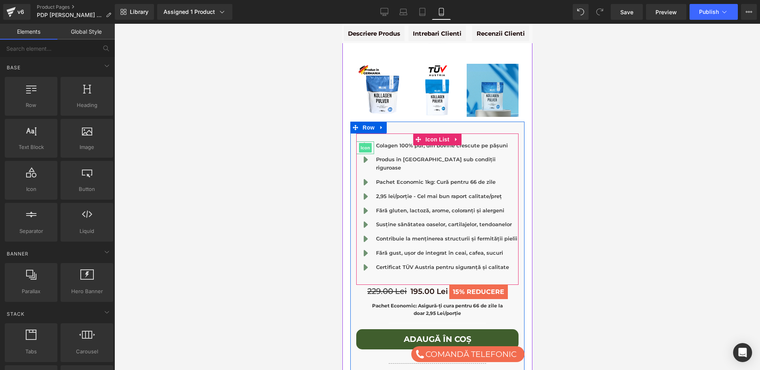
click at [367, 143] on link "Icon" at bounding box center [365, 148] width 13 height 10
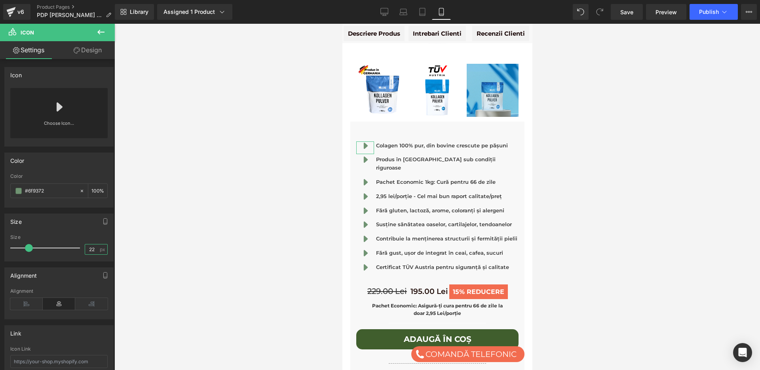
click at [93, 249] on input "22" at bounding box center [92, 249] width 14 height 10
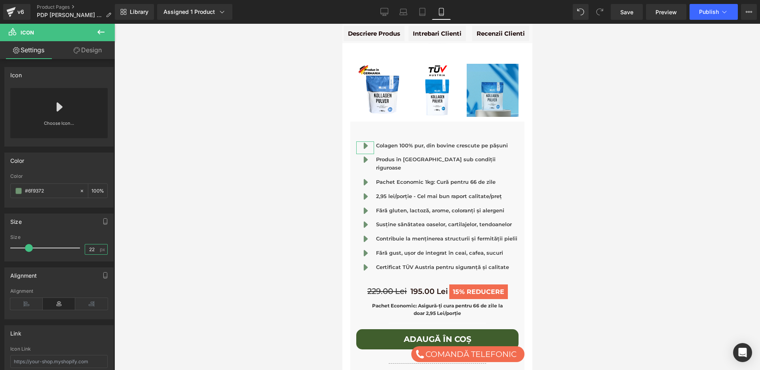
click at [93, 249] on input "22" at bounding box center [92, 249] width 14 height 10
type input "18"
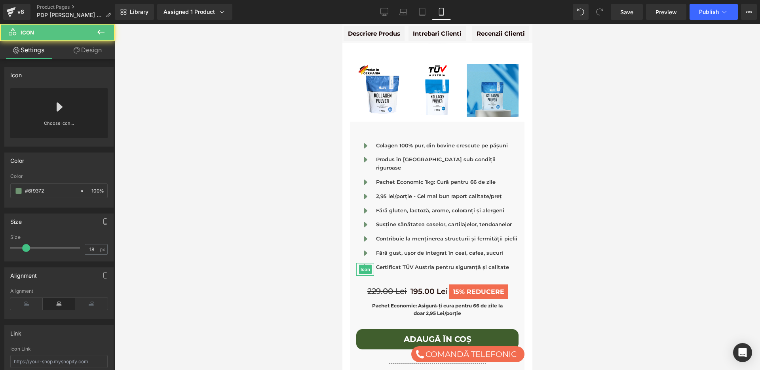
drag, startPoint x: 705, startPoint y: 311, endPoint x: 362, endPoint y: 287, distance: 343.3
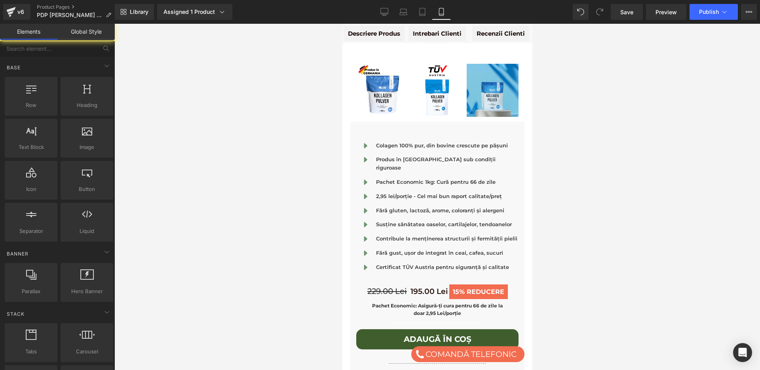
click at [308, 243] on div at bounding box center [437, 197] width 646 height 346
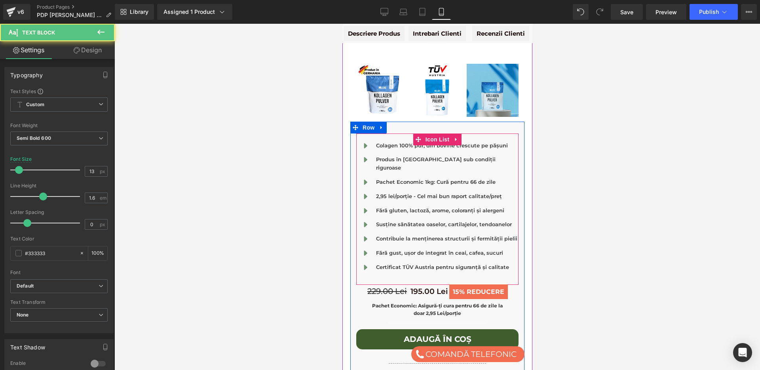
click at [392, 145] on p "Colagen 100% pur, din bovine crescute pe pășuni" at bounding box center [447, 145] width 143 height 8
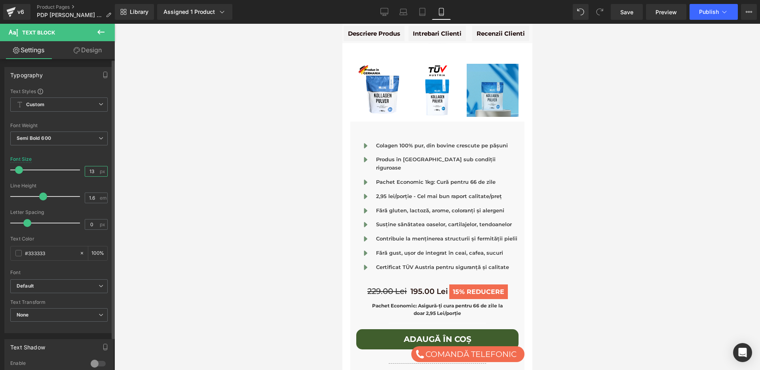
click at [92, 172] on input "13" at bounding box center [92, 171] width 14 height 10
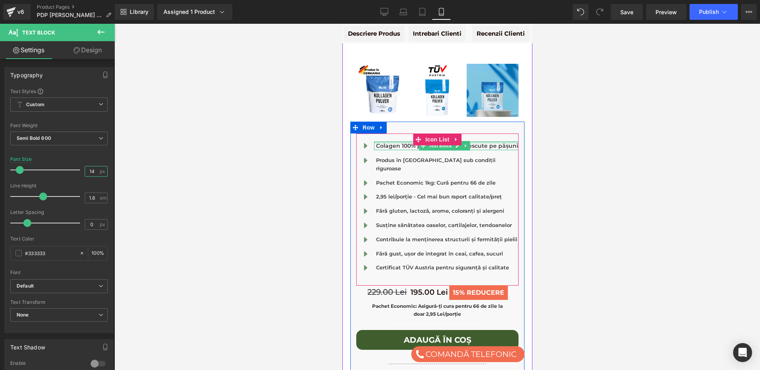
click at [378, 143] on div at bounding box center [446, 142] width 145 height 2
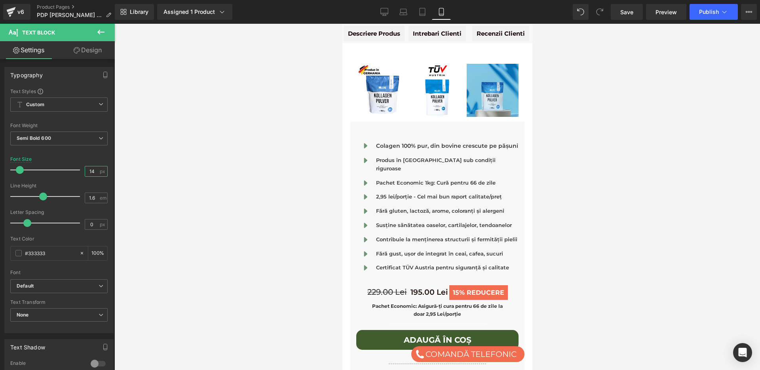
type input "14"
click at [91, 49] on link "Design" at bounding box center [87, 50] width 57 height 18
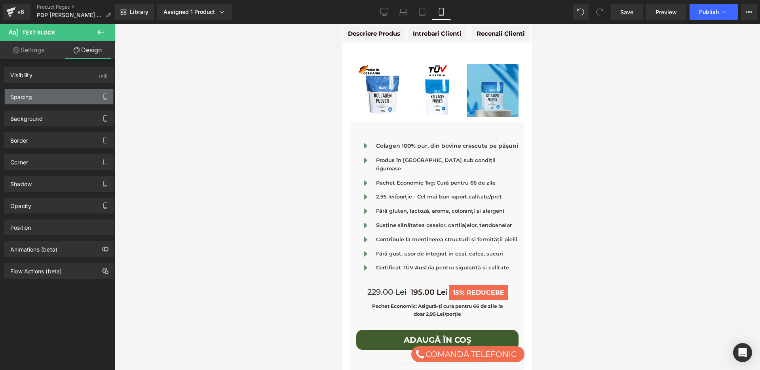
click at [46, 92] on div "Spacing" at bounding box center [59, 96] width 108 height 15
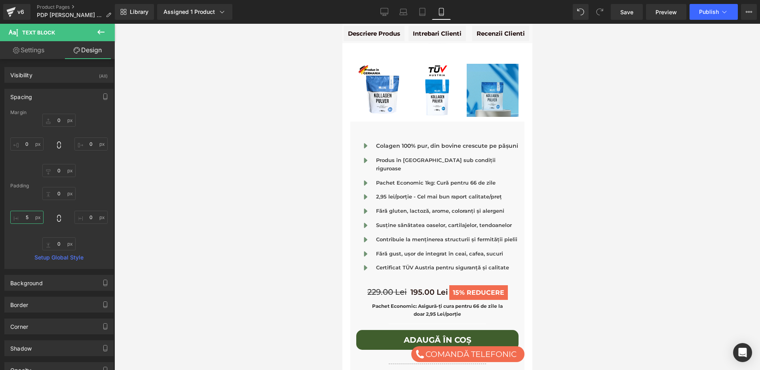
click at [29, 218] on input "5" at bounding box center [26, 217] width 33 height 13
type input "0"
click at [241, 160] on div at bounding box center [437, 197] width 646 height 346
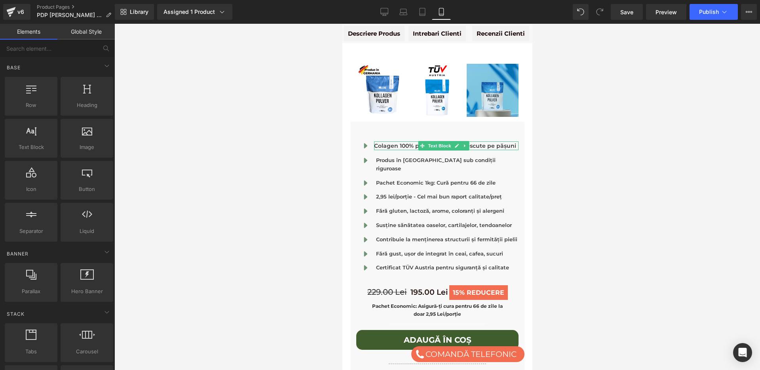
drag, startPoint x: 719, startPoint y: 216, endPoint x: 376, endPoint y: 192, distance: 343.3
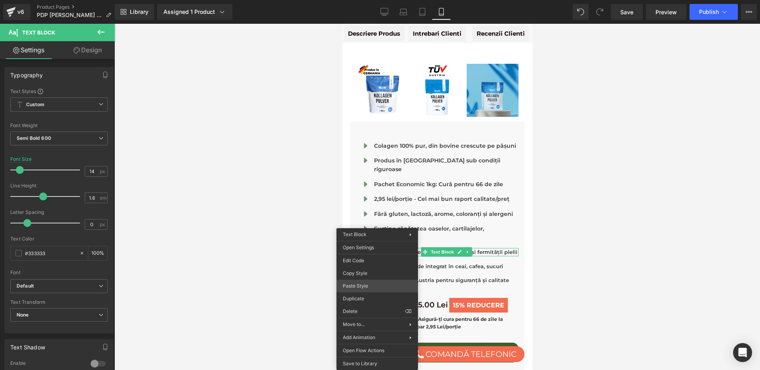
drag, startPoint x: 715, startPoint y: 306, endPoint x: 373, endPoint y: 282, distance: 342.9
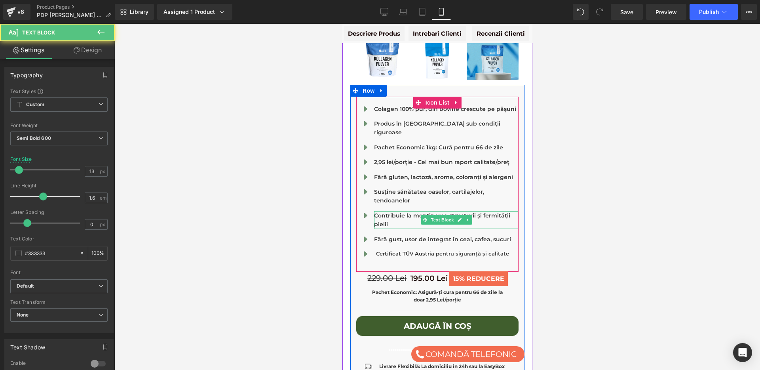
scroll to position [353, 0]
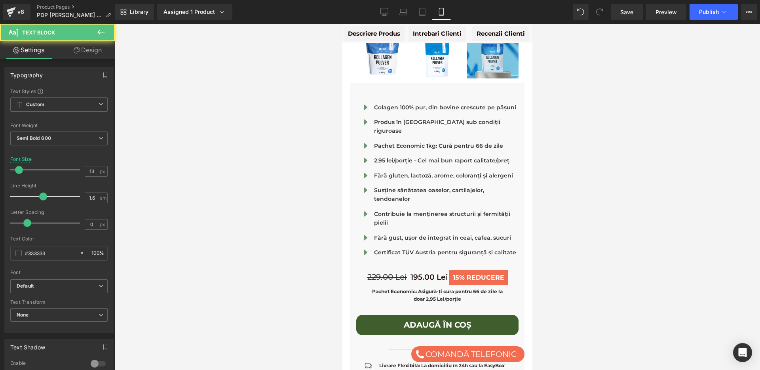
click at [305, 214] on div at bounding box center [437, 197] width 646 height 346
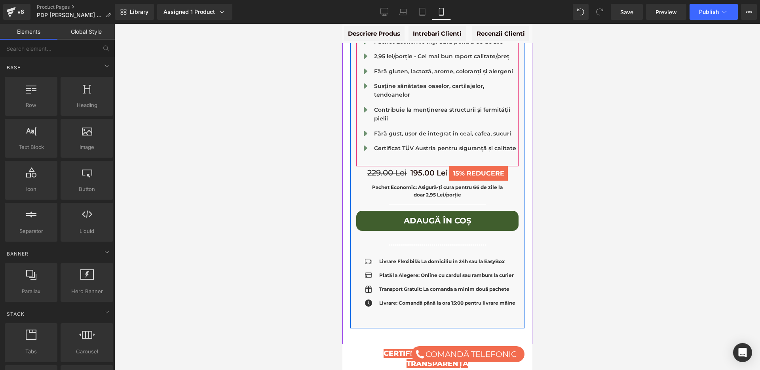
scroll to position [463, 0]
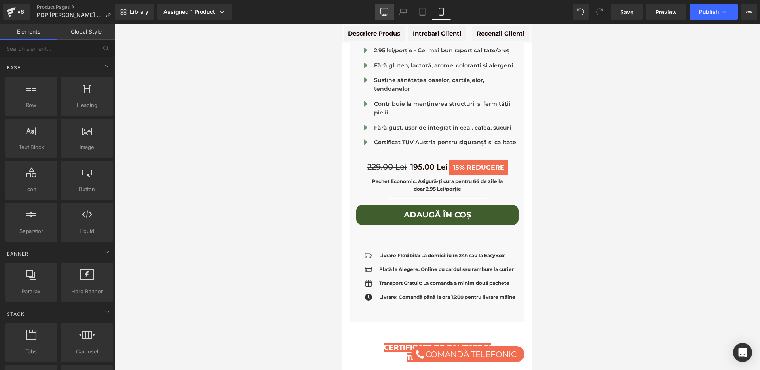
click at [385, 15] on link "Desktop" at bounding box center [384, 12] width 19 height 16
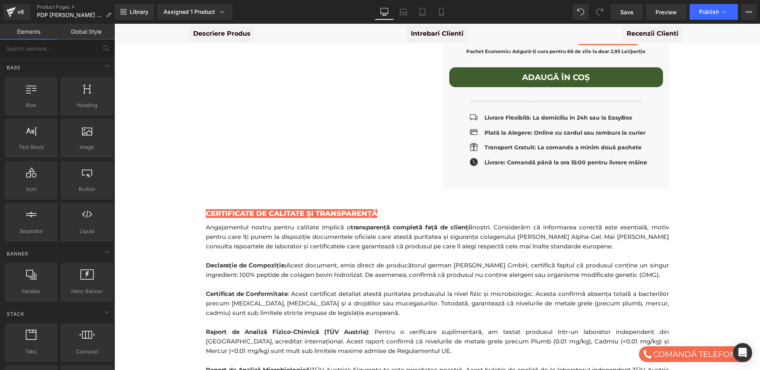
scroll to position [338, 0]
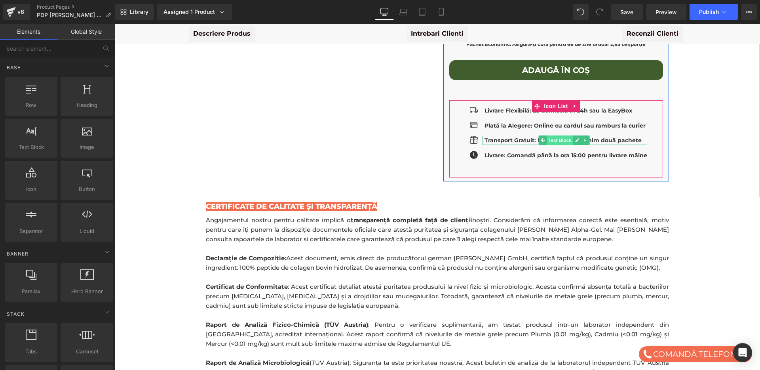
click at [550, 135] on span "Text Block" at bounding box center [560, 140] width 26 height 10
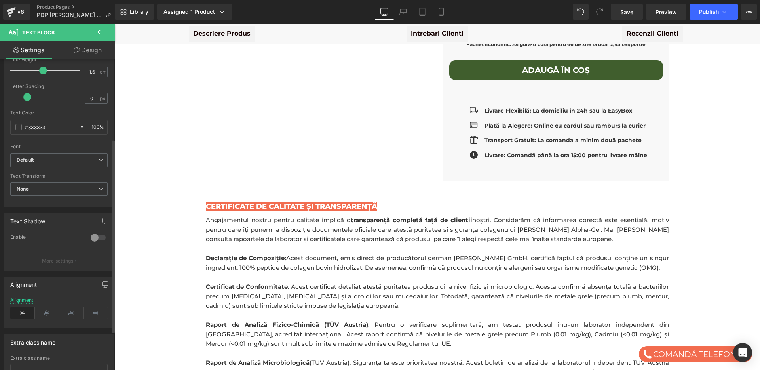
scroll to position [128, 0]
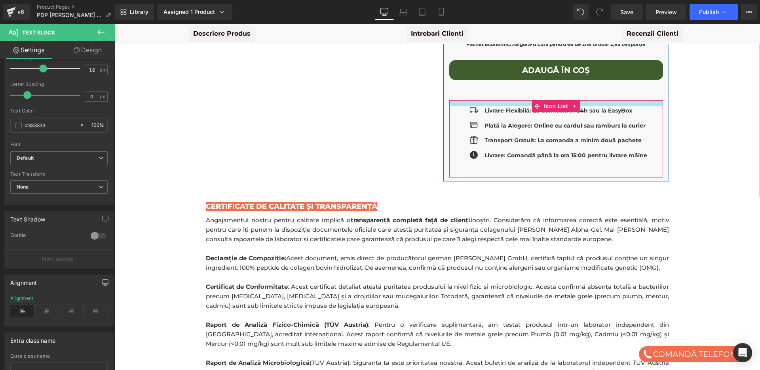
click at [504, 100] on div at bounding box center [556, 103] width 214 height 6
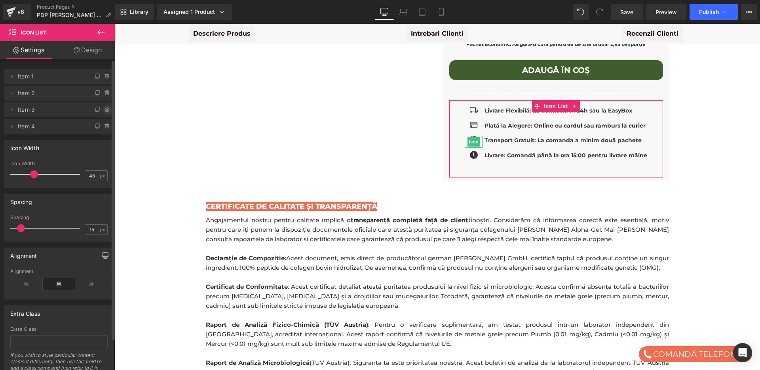
click at [104, 108] on icon at bounding box center [107, 110] width 6 height 6
click at [103, 108] on button "Delete" at bounding box center [98, 110] width 25 height 10
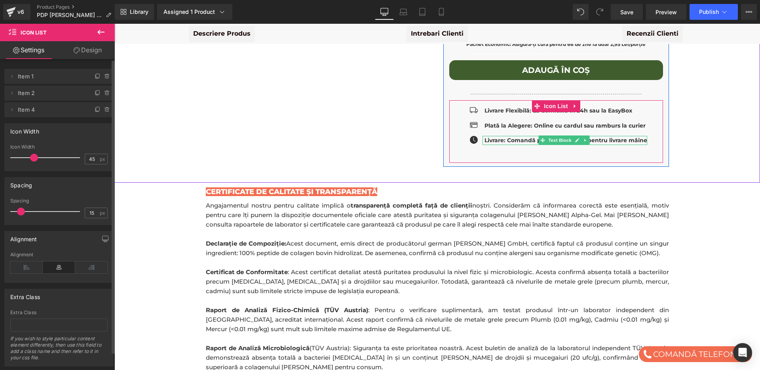
click at [519, 137] on strong "Livrare: Comandă până la ora 15:00 pentru livrare mâine" at bounding box center [566, 140] width 163 height 7
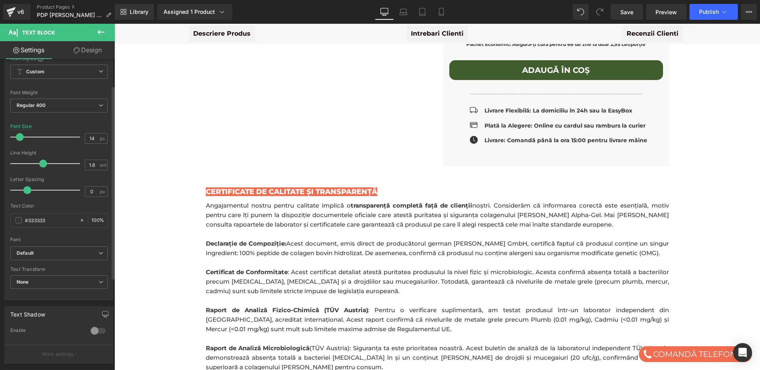
scroll to position [0, 0]
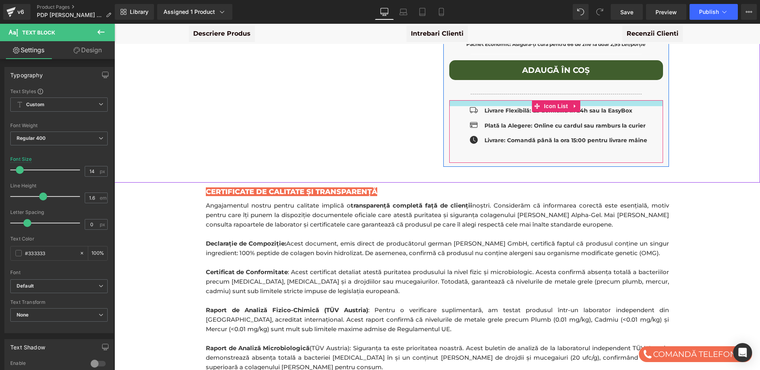
click at [514, 100] on div at bounding box center [556, 103] width 214 height 6
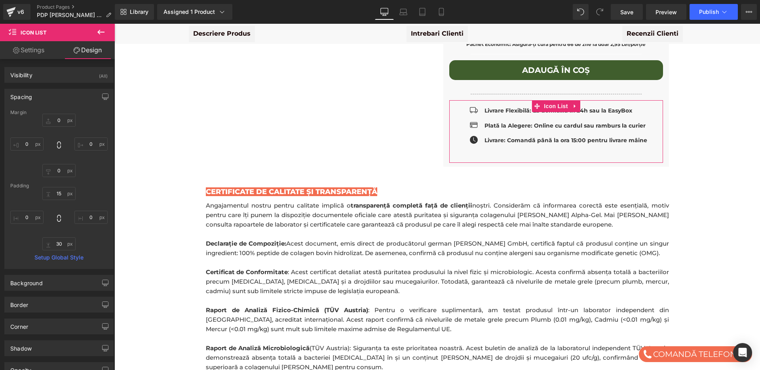
click at [24, 46] on link "Settings" at bounding box center [28, 50] width 57 height 18
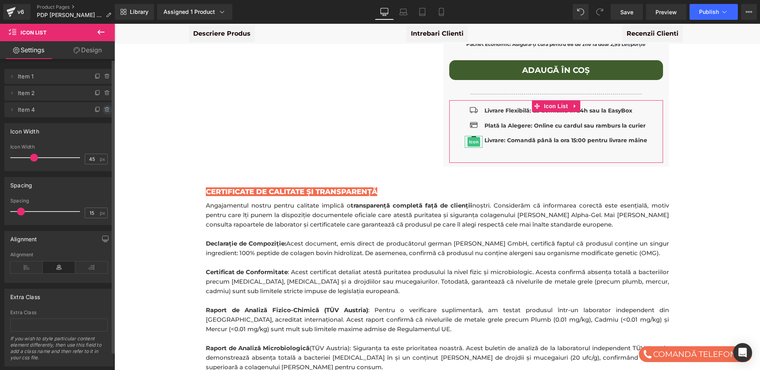
click at [105, 108] on icon at bounding box center [106, 110] width 3 height 4
click at [102, 108] on button "Delete" at bounding box center [98, 110] width 25 height 10
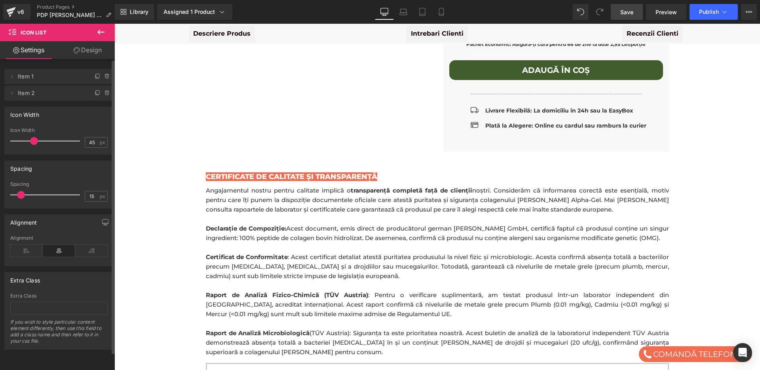
click at [633, 11] on span "Save" at bounding box center [626, 12] width 13 height 8
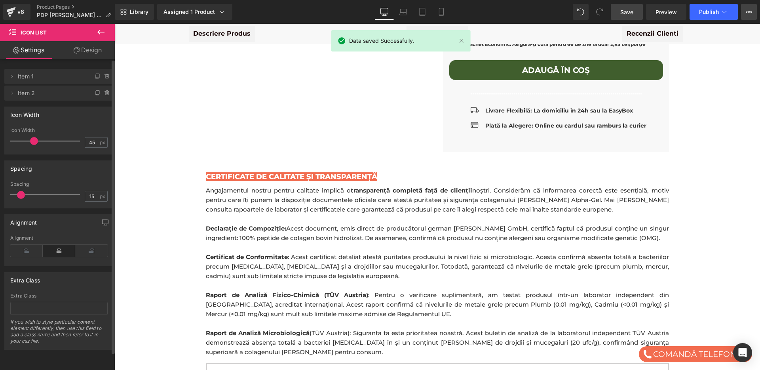
click at [745, 12] on button "View Live Page View with current Template Save Template to Library Schedule Pub…" at bounding box center [749, 12] width 16 height 16
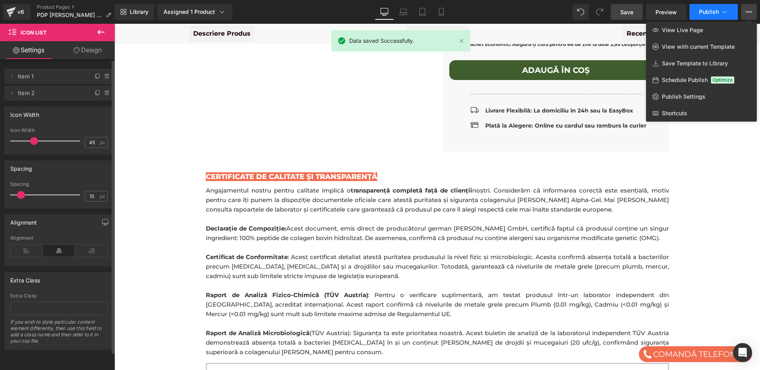
click at [718, 13] on span "Publish" at bounding box center [709, 12] width 20 height 6
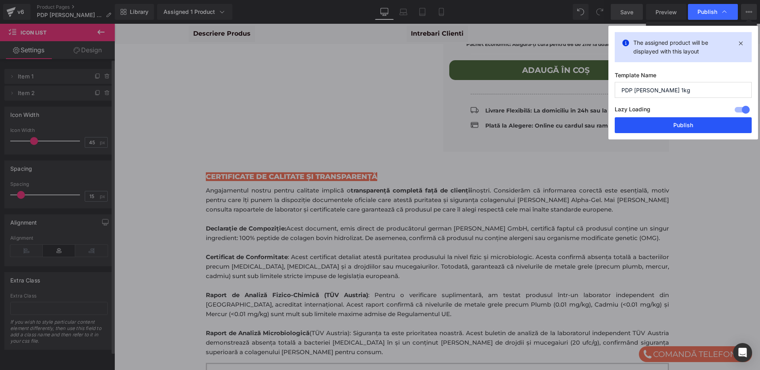
click at [682, 125] on button "Publish" at bounding box center [683, 125] width 137 height 16
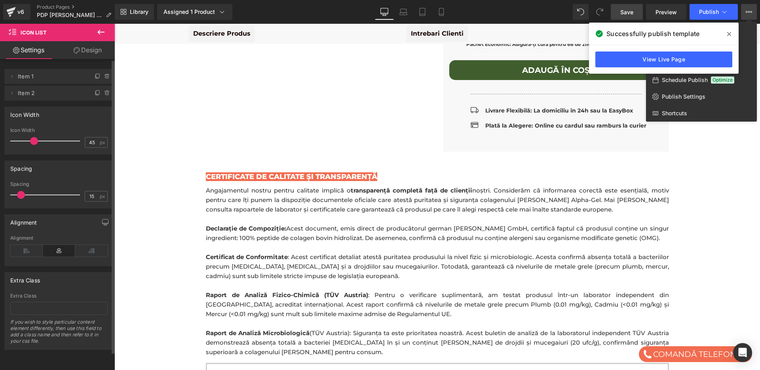
click at [726, 30] on span at bounding box center [729, 34] width 13 height 13
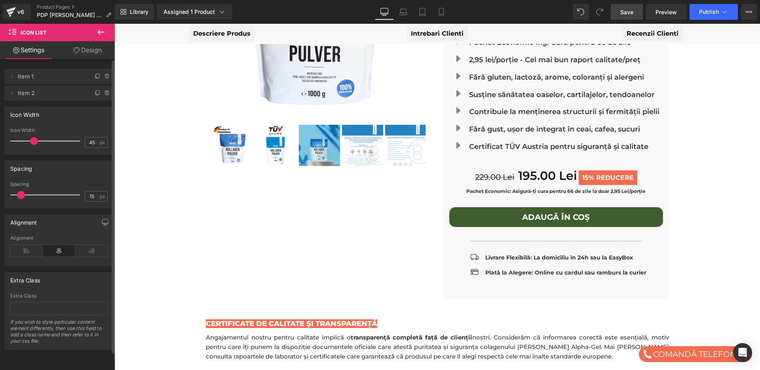
scroll to position [197, 0]
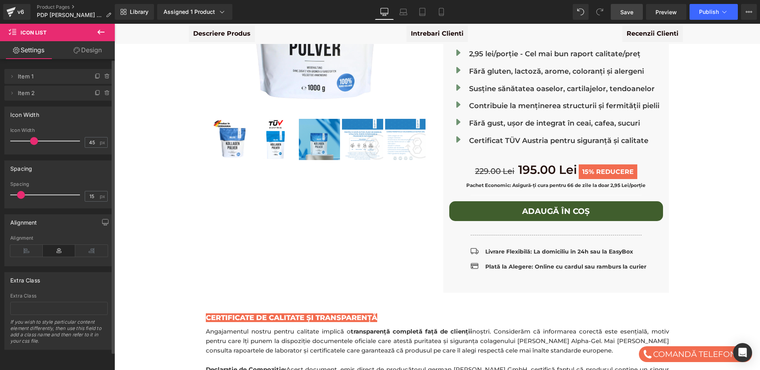
click at [624, 201] on button "adaugă în coș" at bounding box center [556, 211] width 214 height 20
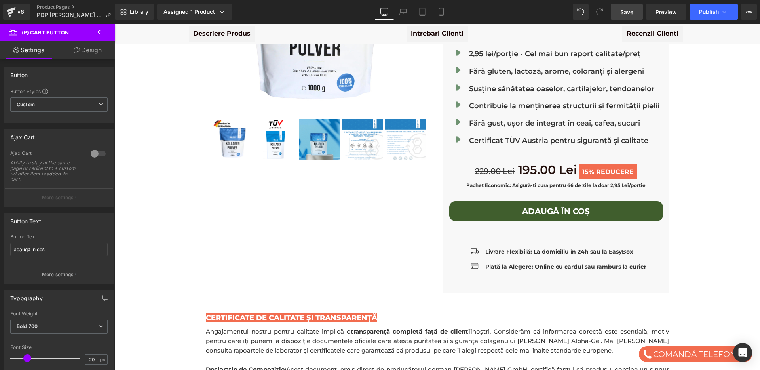
click at [86, 47] on link "Design" at bounding box center [87, 50] width 57 height 18
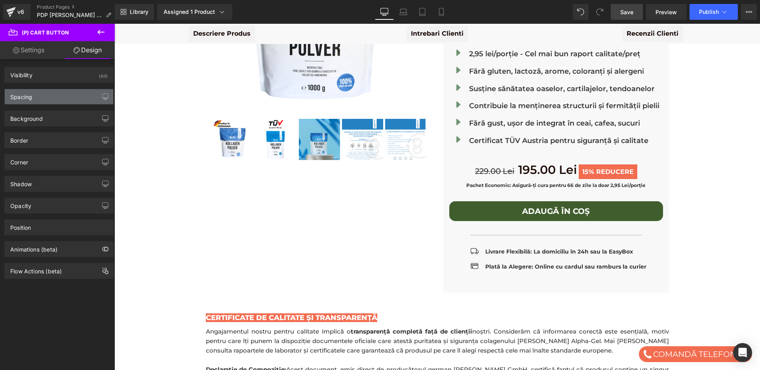
click at [34, 96] on div "Spacing" at bounding box center [59, 96] width 108 height 15
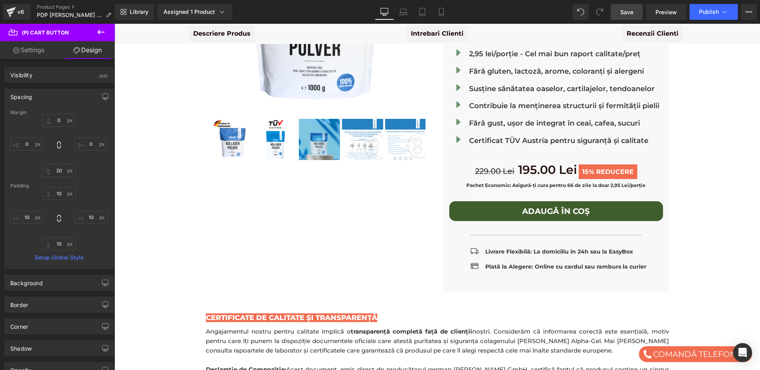
click at [23, 56] on link "Settings" at bounding box center [28, 50] width 57 height 18
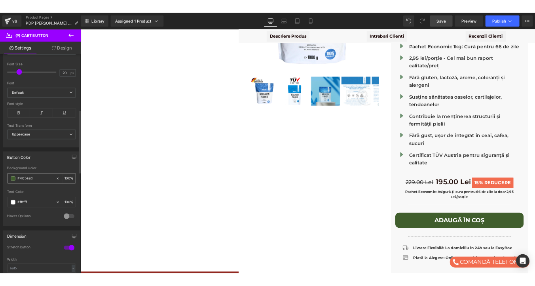
scroll to position [274, 0]
